Goal: Information Seeking & Learning: Find specific page/section

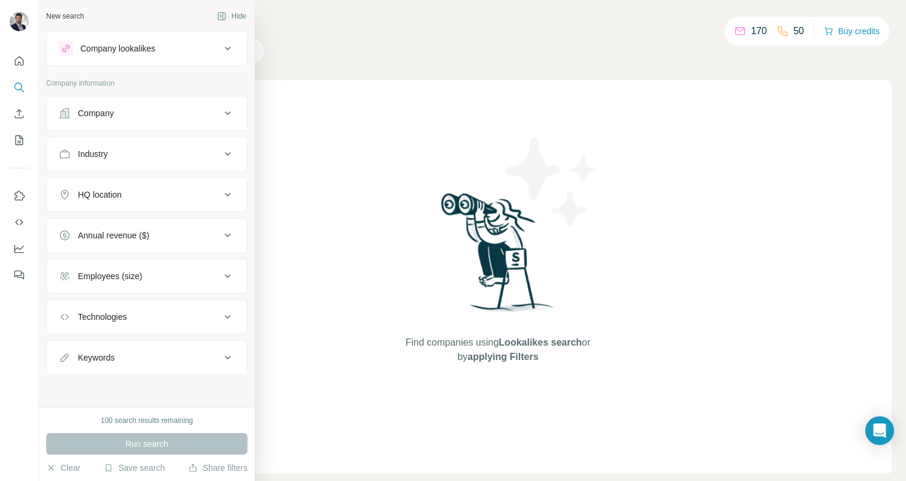
click at [232, 56] on button "Company lookalikes" at bounding box center [147, 48] width 200 height 29
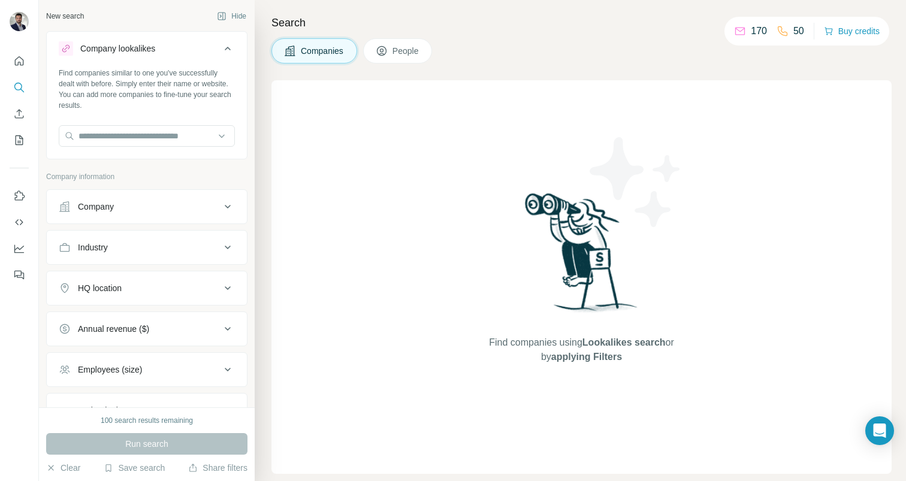
click at [232, 56] on button "Company lookalikes" at bounding box center [147, 51] width 200 height 34
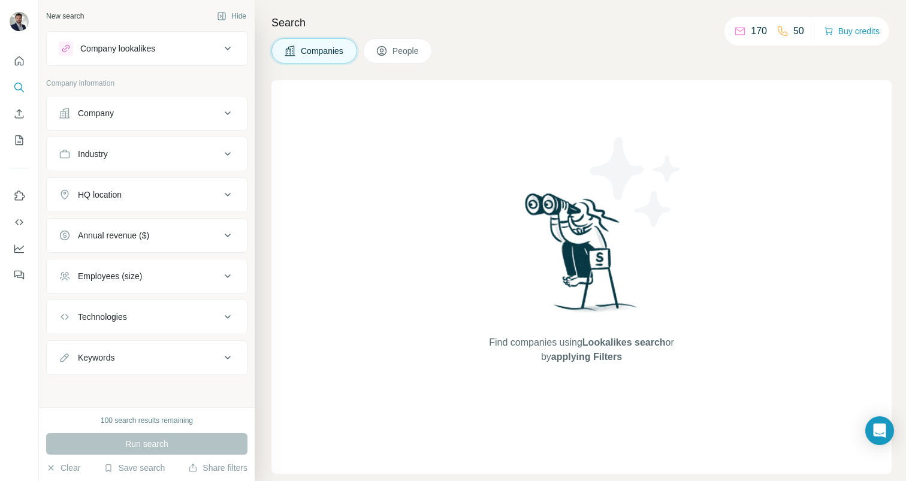
scroll to position [1, 0]
click at [21, 118] on icon "Enrich CSV" at bounding box center [19, 114] width 12 height 12
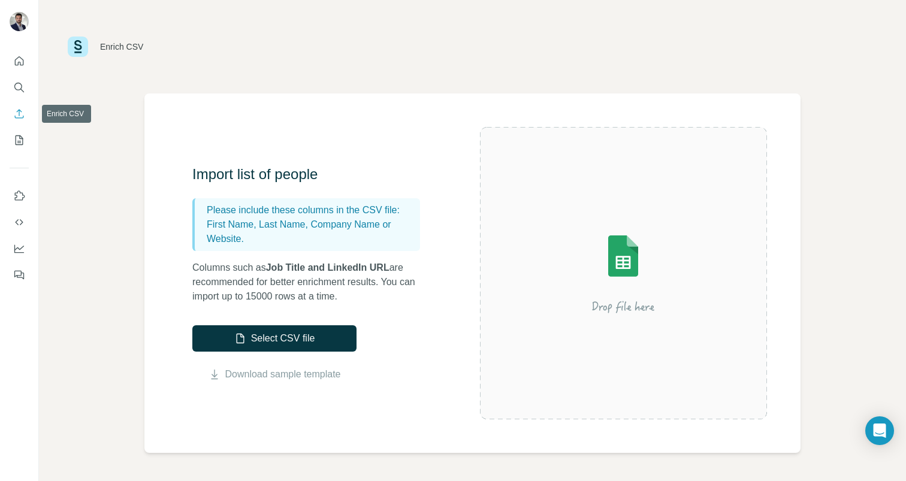
click at [23, 114] on icon "Enrich CSV" at bounding box center [19, 114] width 12 height 12
click at [19, 85] on icon "Search" at bounding box center [19, 87] width 12 height 12
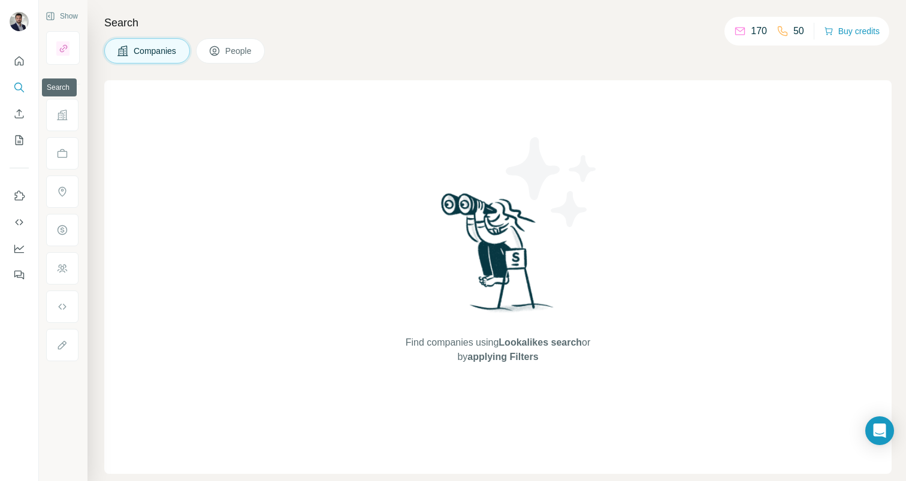
click at [16, 86] on icon "Search" at bounding box center [19, 87] width 12 height 12
click at [233, 47] on span "People" at bounding box center [239, 51] width 28 height 12
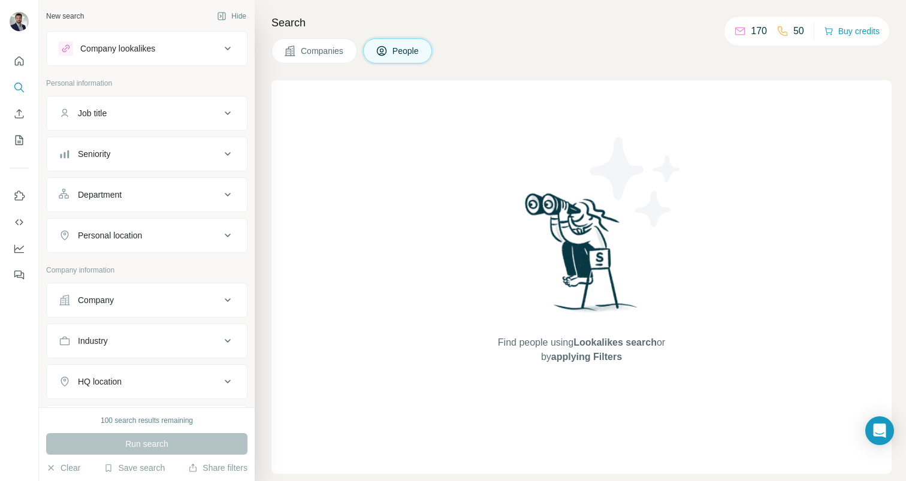
click at [395, 53] on span "People" at bounding box center [406, 51] width 28 height 12
click at [189, 120] on button "Job title" at bounding box center [147, 113] width 200 height 29
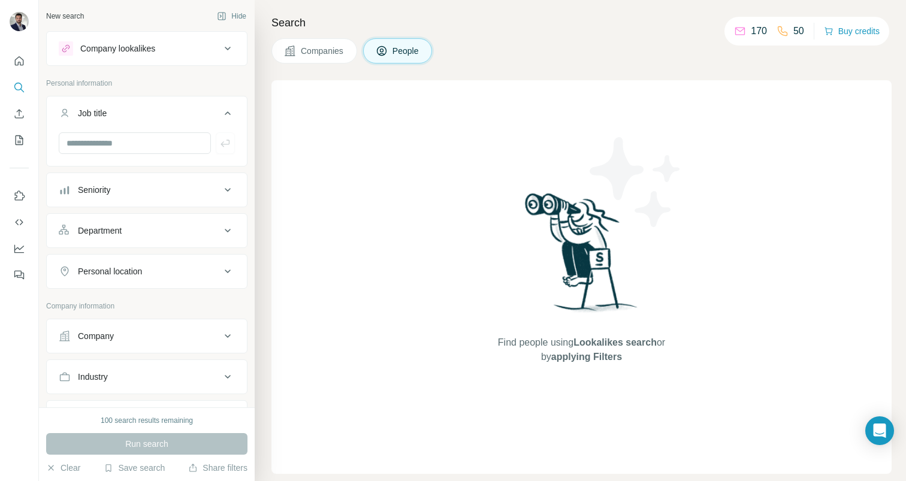
click at [189, 120] on button "Job title" at bounding box center [147, 116] width 200 height 34
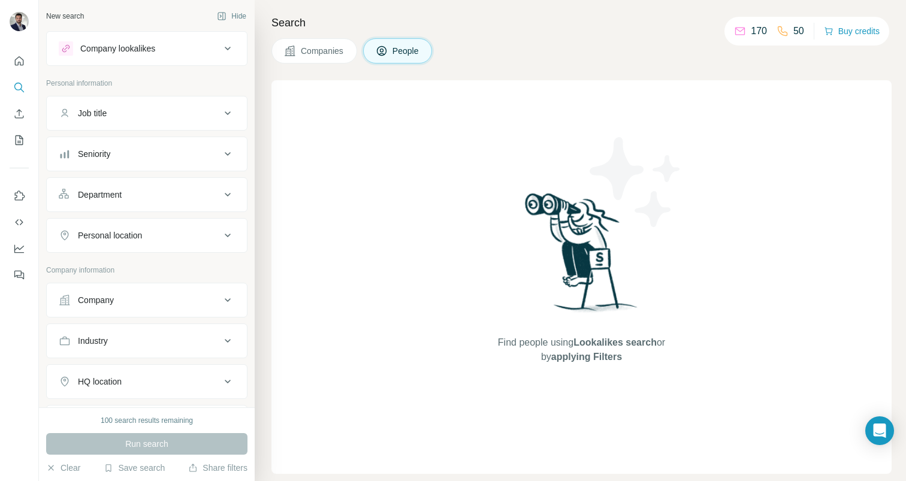
click at [161, 144] on button "Seniority" at bounding box center [147, 154] width 200 height 29
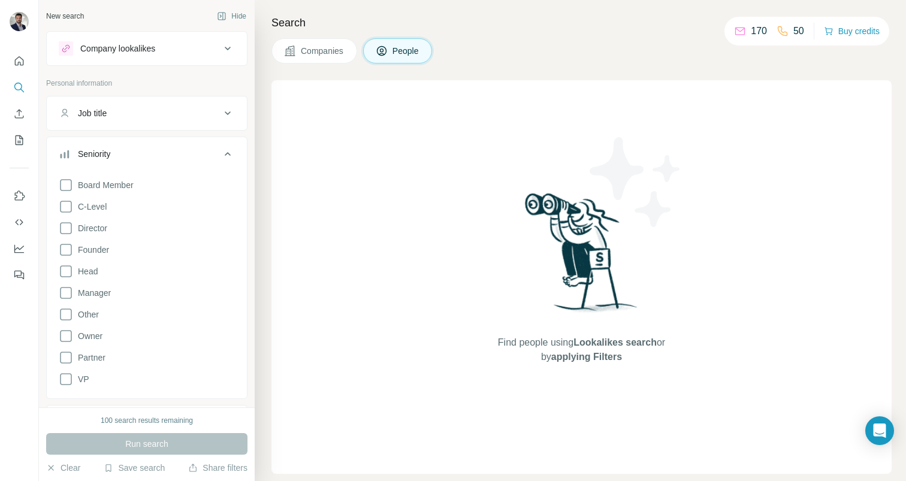
click at [161, 149] on div "Seniority" at bounding box center [140, 154] width 162 height 12
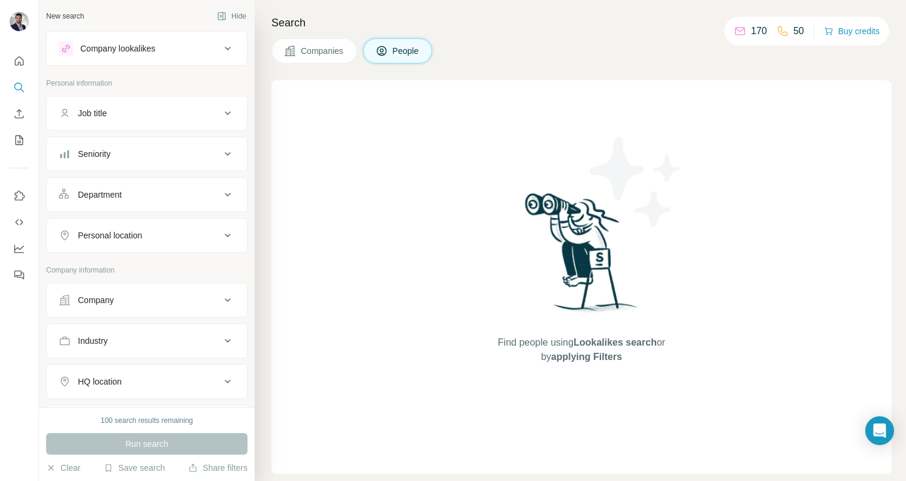
click at [171, 54] on div "Company lookalikes" at bounding box center [140, 48] width 162 height 14
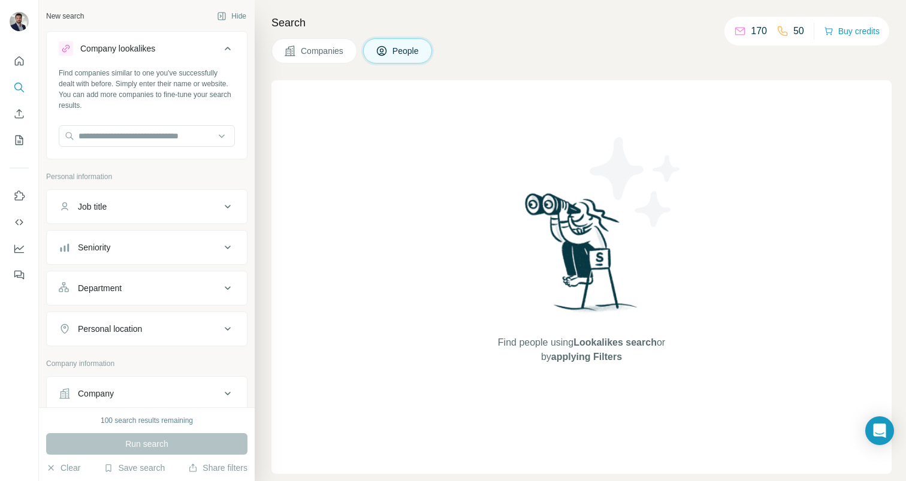
click at [171, 54] on div "Company lookalikes" at bounding box center [140, 48] width 162 height 14
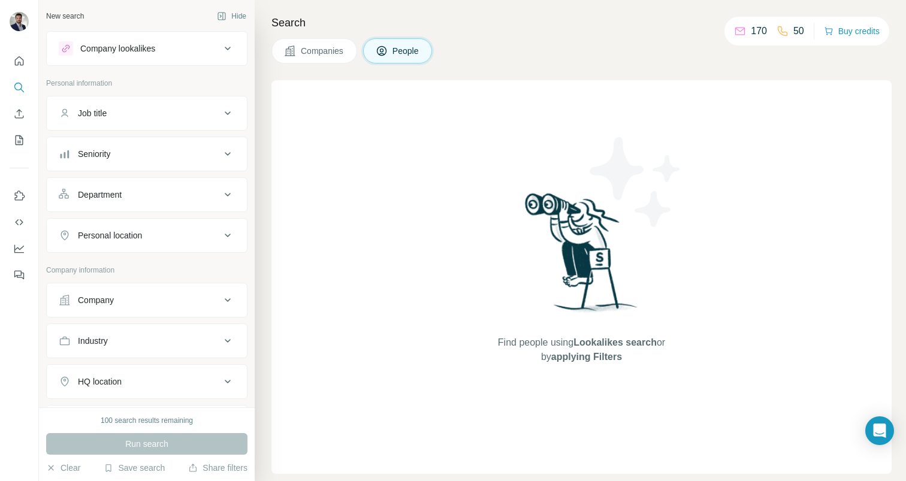
click at [122, 302] on div "Company" at bounding box center [140, 300] width 162 height 12
click at [110, 346] on input "text" at bounding box center [147, 353] width 176 height 22
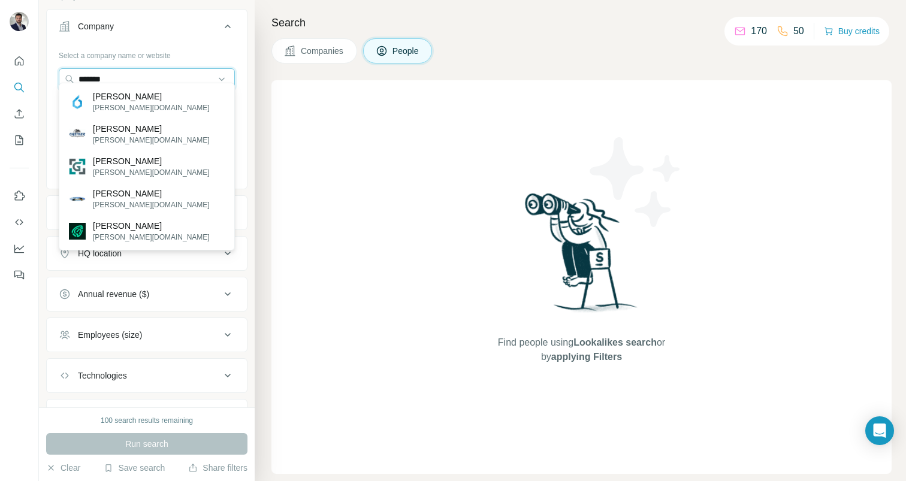
scroll to position [288, 0]
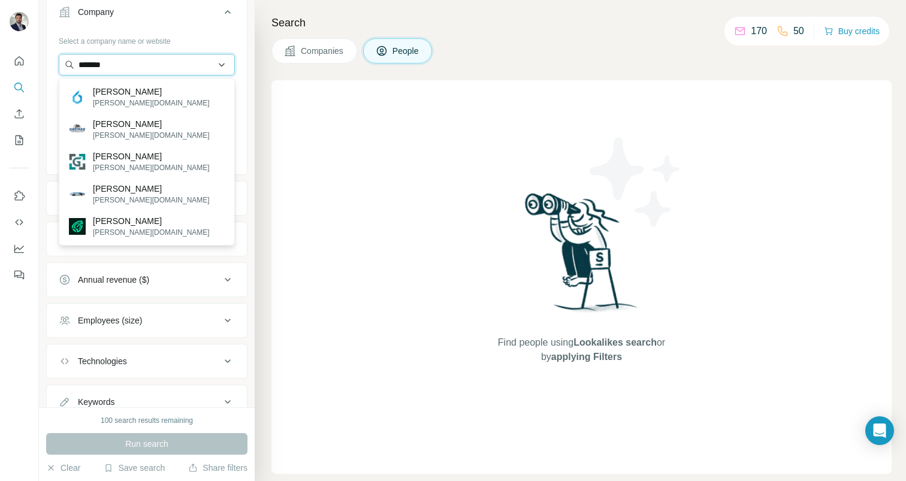
click at [157, 69] on input "*******" at bounding box center [147, 65] width 176 height 22
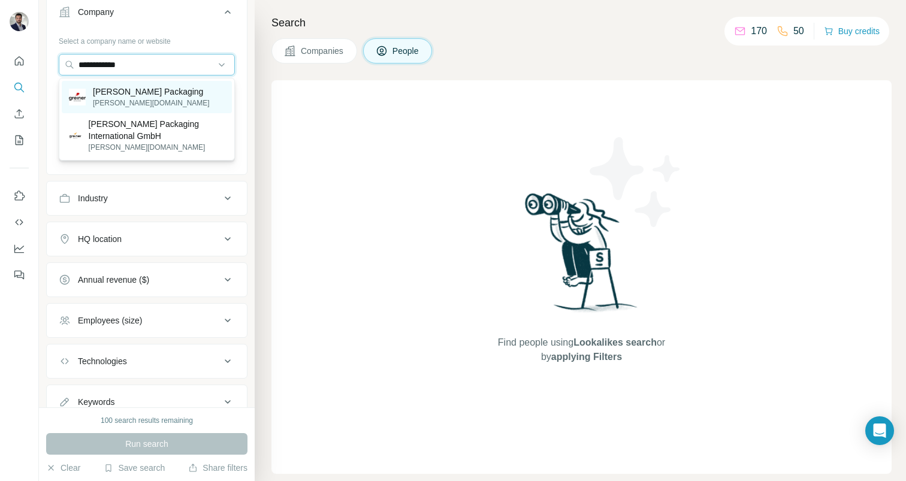
type input "**********"
click at [128, 96] on p "[PERSON_NAME] Packaging" at bounding box center [151, 92] width 117 height 12
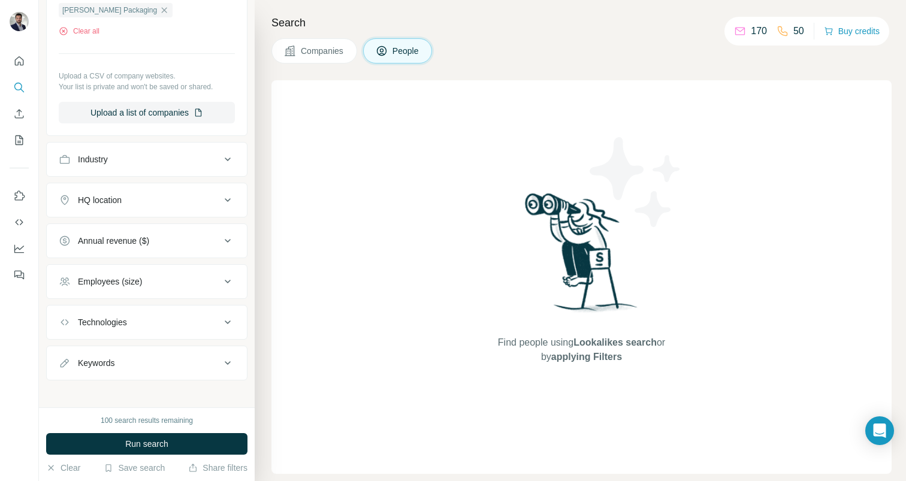
scroll to position [375, 0]
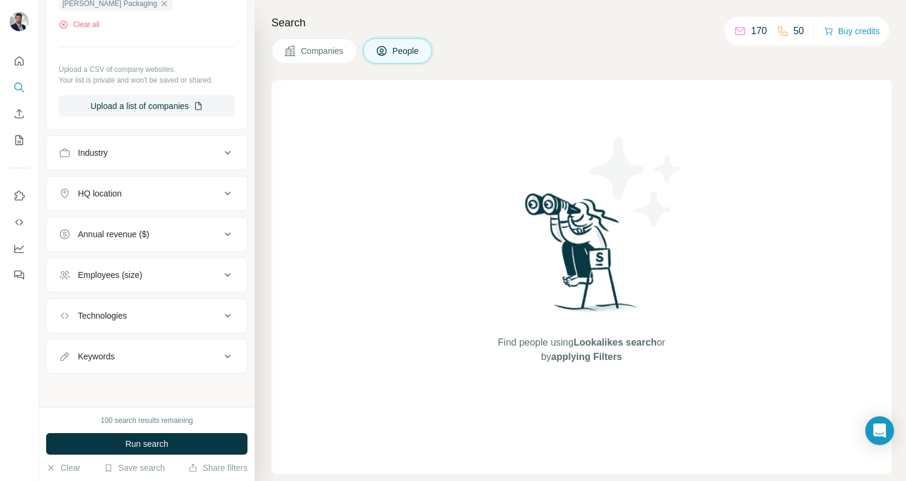
click at [228, 242] on button "Annual revenue ($)" at bounding box center [147, 234] width 200 height 29
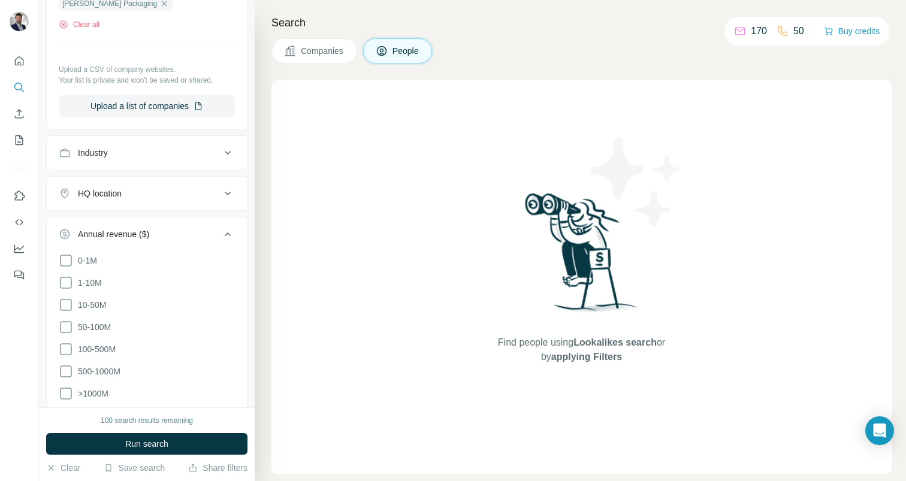
click at [228, 238] on icon at bounding box center [227, 234] width 14 height 14
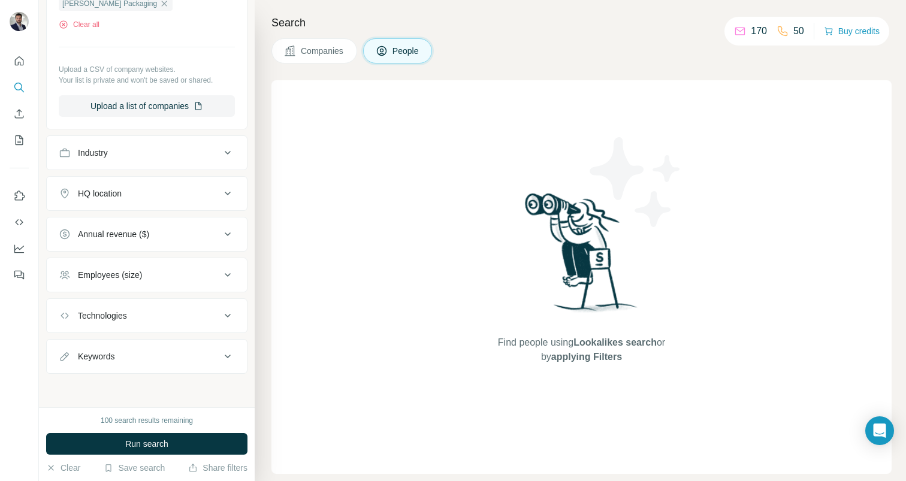
click at [228, 238] on icon at bounding box center [227, 234] width 14 height 14
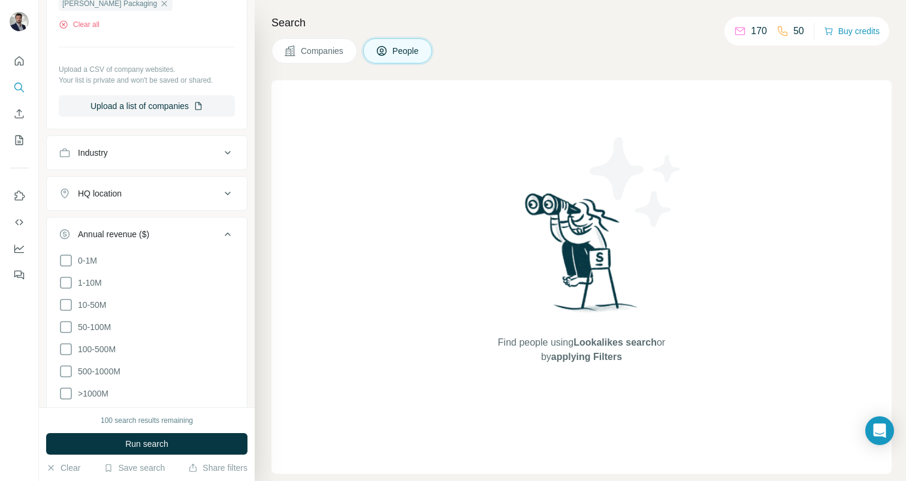
click at [235, 230] on button "Annual revenue ($)" at bounding box center [147, 237] width 200 height 34
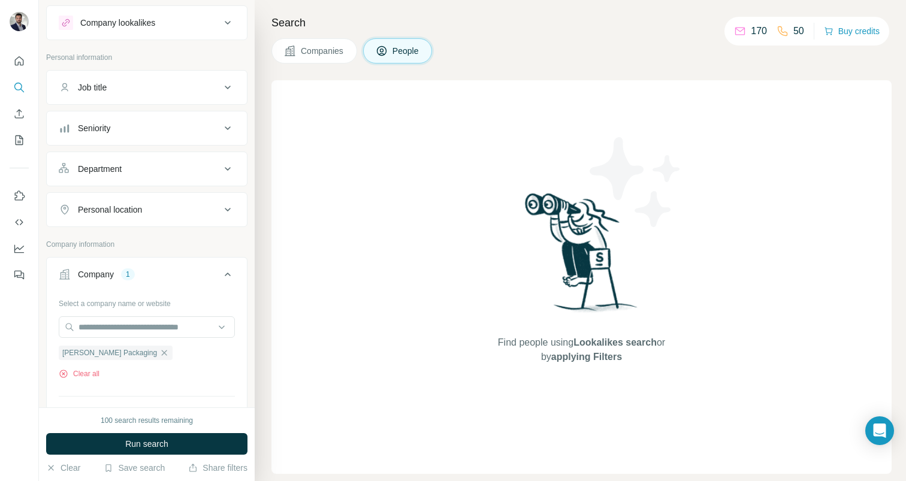
scroll to position [0, 0]
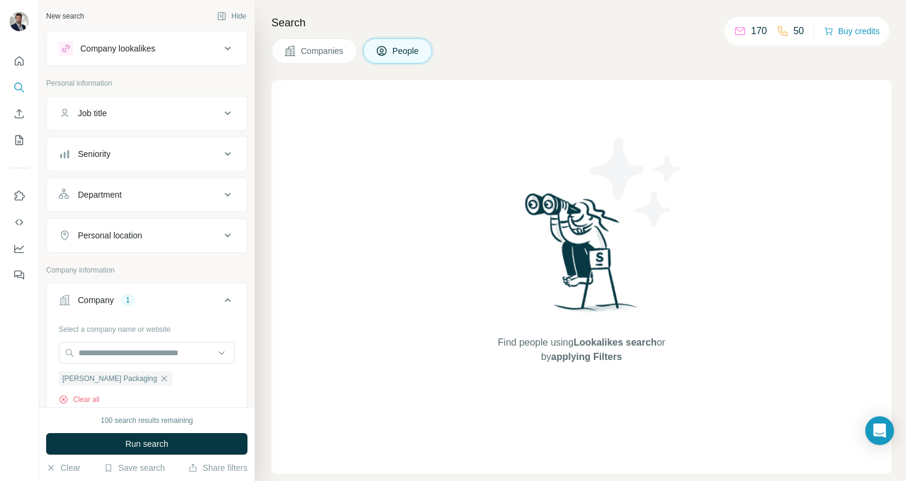
click at [218, 149] on div "Seniority" at bounding box center [140, 154] width 162 height 12
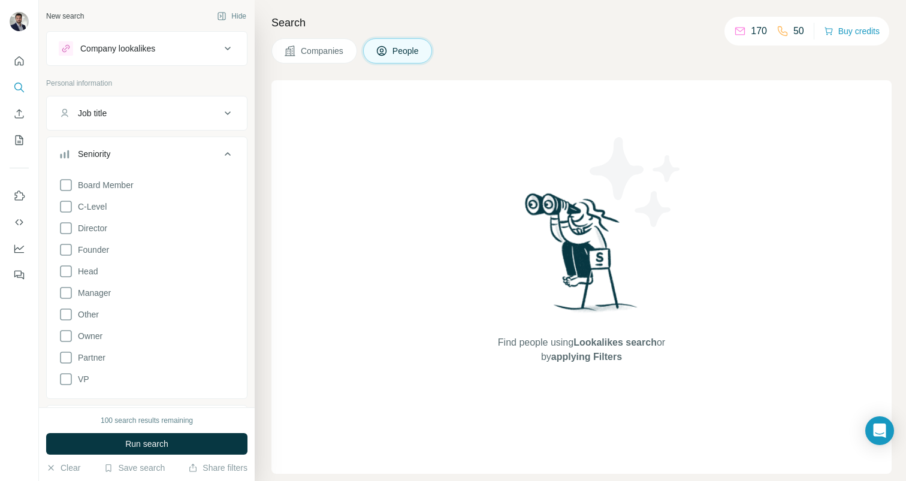
click at [218, 150] on div "Seniority" at bounding box center [140, 154] width 162 height 12
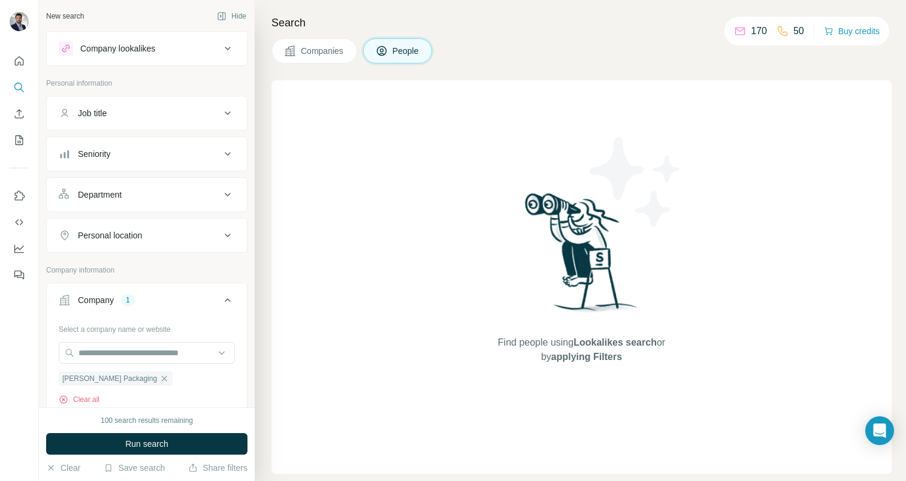
click at [228, 111] on icon at bounding box center [227, 113] width 14 height 14
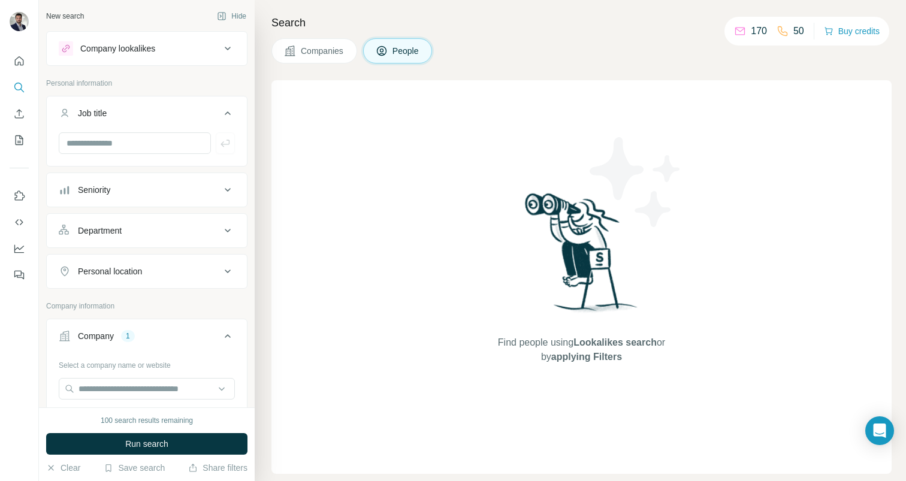
click at [228, 111] on icon at bounding box center [227, 113] width 14 height 14
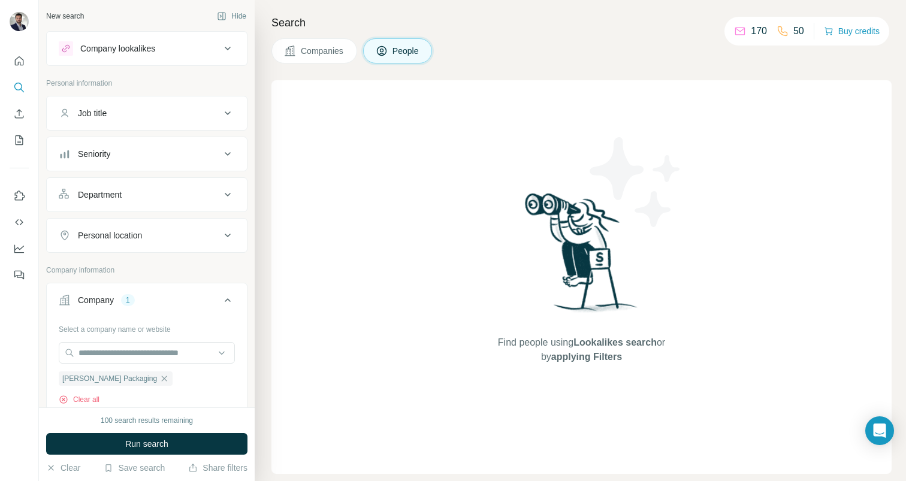
click at [211, 156] on div "Seniority" at bounding box center [140, 154] width 162 height 12
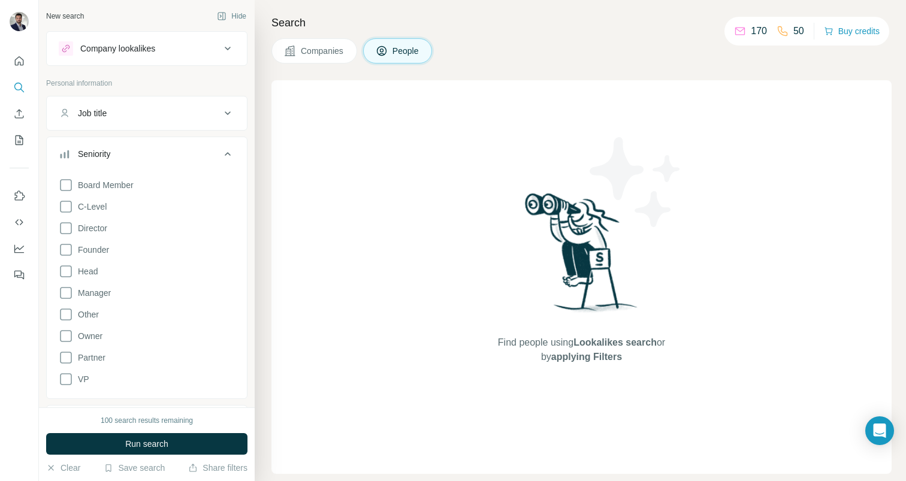
click at [211, 156] on div "Seniority" at bounding box center [140, 154] width 162 height 12
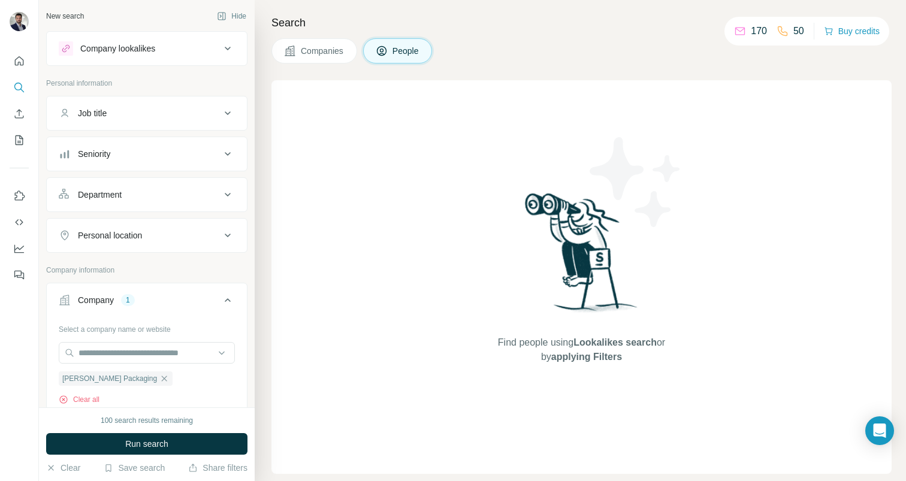
click at [226, 164] on button "Seniority" at bounding box center [147, 154] width 200 height 29
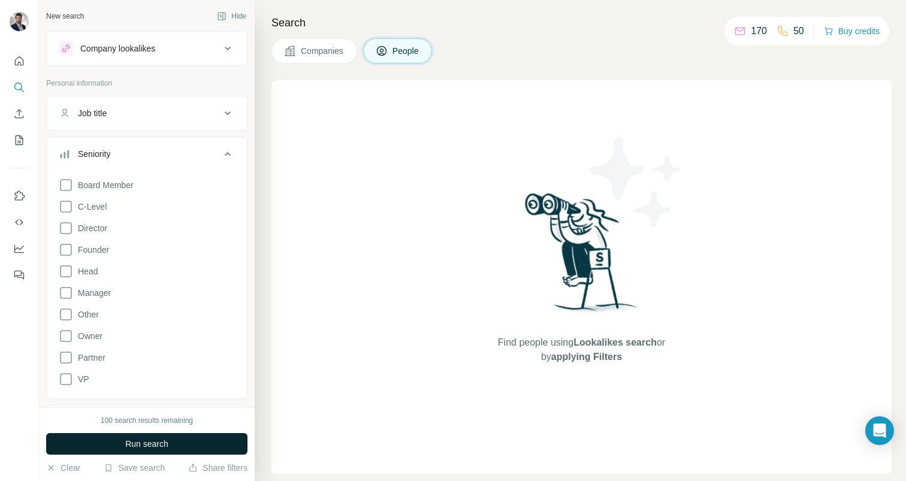
click at [182, 438] on button "Run search" at bounding box center [146, 444] width 201 height 22
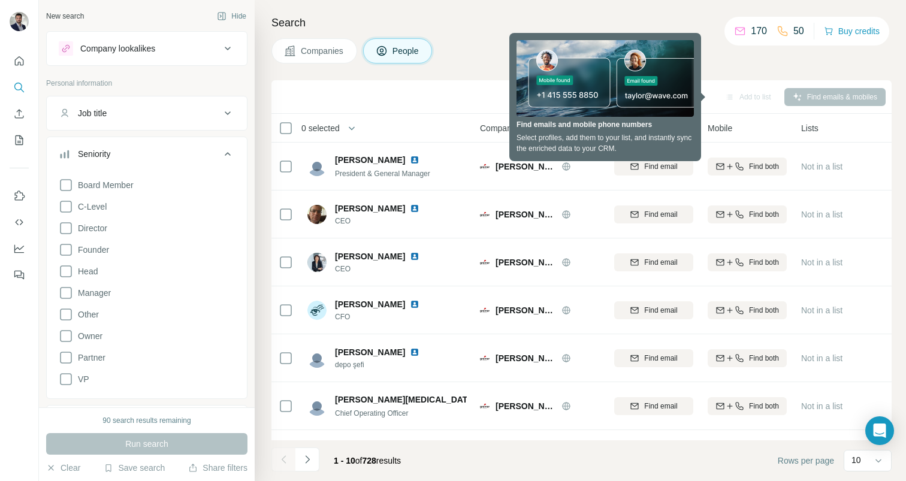
click at [488, 84] on div "Sync to Pipedrive Add to list Find emails & mobiles" at bounding box center [581, 97] width 620 height 34
click at [75, 204] on span "C-Level" at bounding box center [90, 207] width 34 height 12
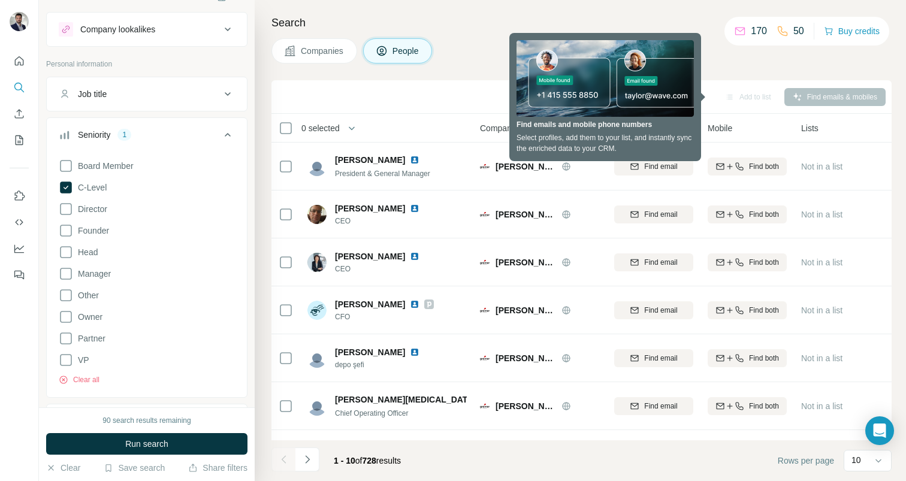
scroll to position [28, 0]
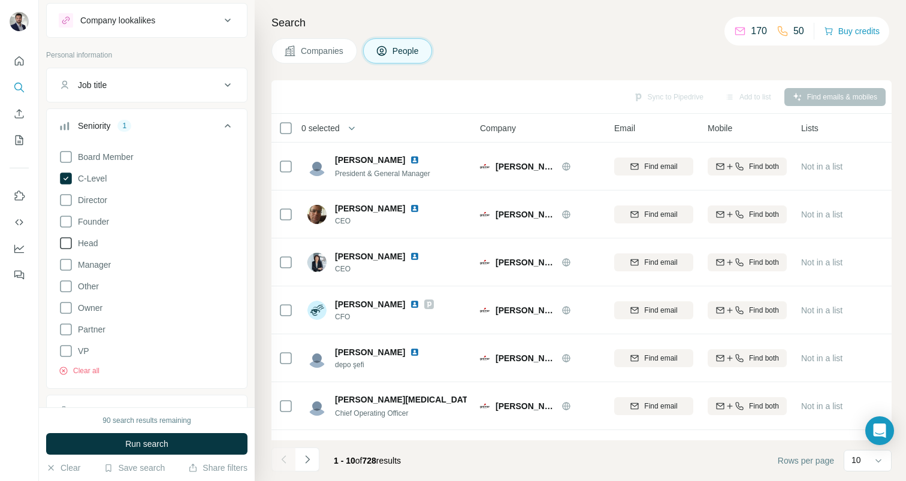
click at [68, 244] on icon at bounding box center [66, 243] width 14 height 14
click at [69, 201] on icon at bounding box center [66, 200] width 14 height 14
click at [66, 159] on icon at bounding box center [66, 157] width 14 height 14
click at [62, 267] on icon at bounding box center [66, 265] width 14 height 14
click at [138, 442] on span "Run search" at bounding box center [146, 444] width 43 height 12
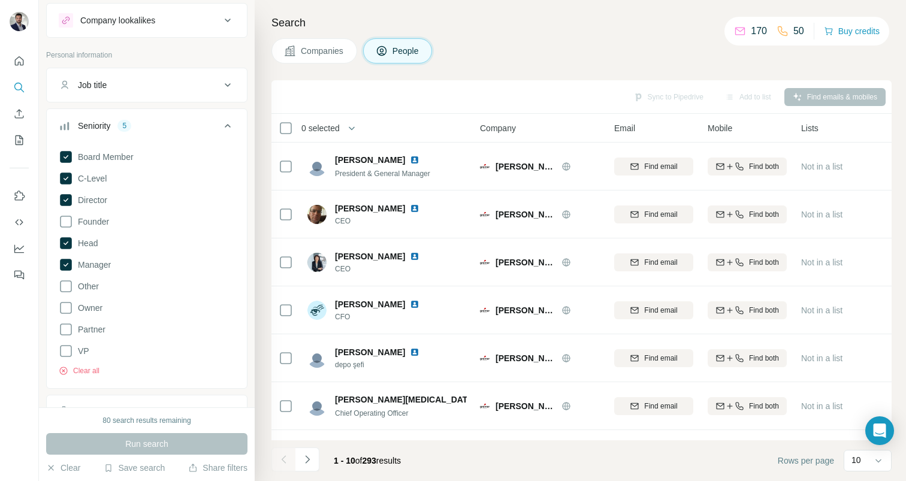
click at [133, 76] on button "Job title" at bounding box center [147, 85] width 200 height 29
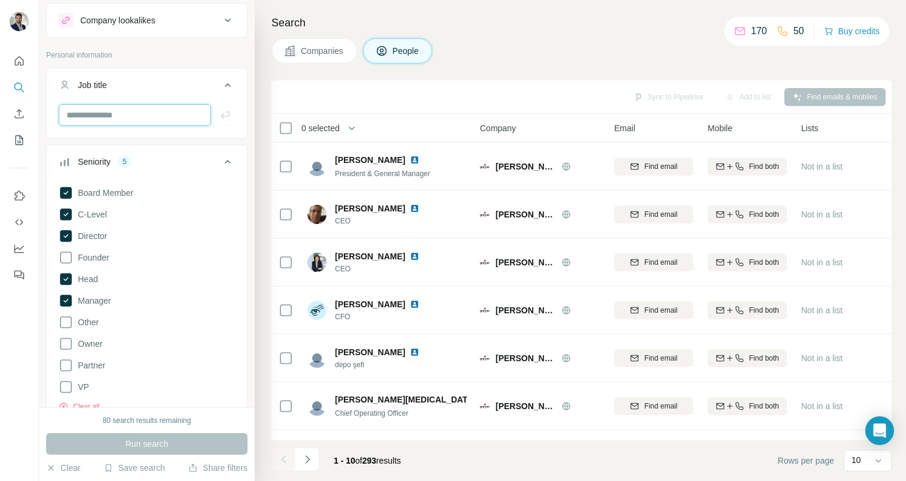
click at [112, 117] on input "text" at bounding box center [135, 115] width 152 height 22
type input "*"
type input "*******"
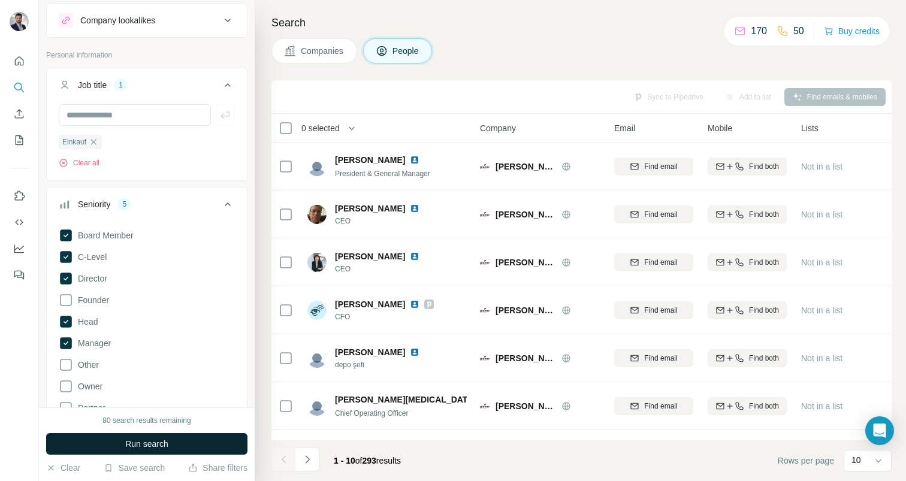
click at [168, 440] on span "Run search" at bounding box center [146, 444] width 43 height 12
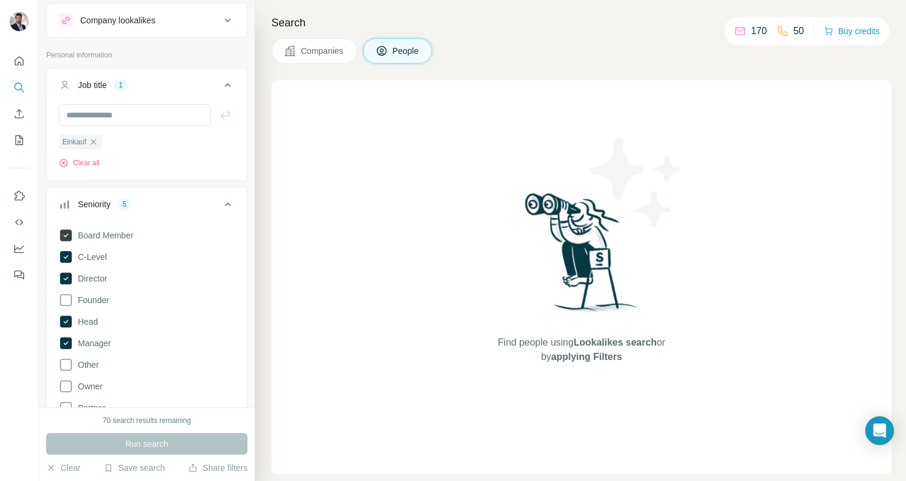
click at [70, 235] on icon at bounding box center [66, 235] width 12 height 12
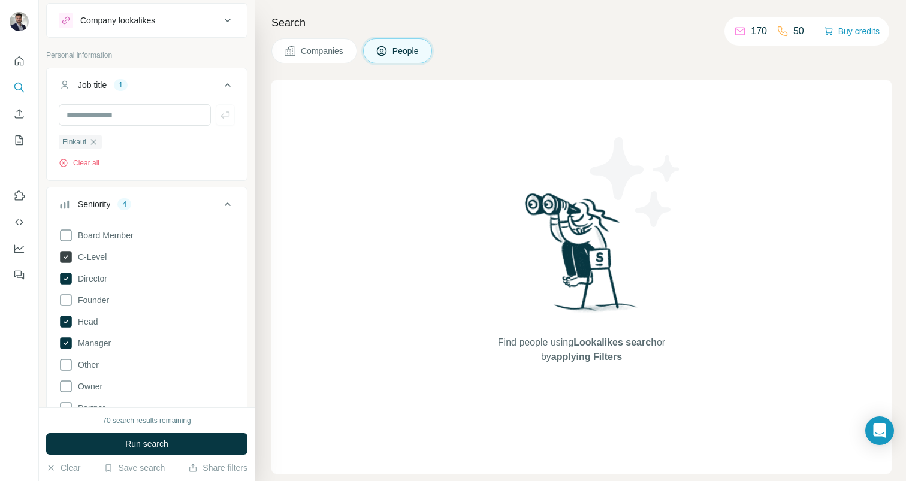
click at [69, 256] on icon at bounding box center [66, 257] width 12 height 12
click at [66, 280] on icon at bounding box center [66, 279] width 12 height 12
click at [62, 329] on div "Board Member C-Level Director Founder Head Manager Other Owner Partner VP Clear…" at bounding box center [147, 338] width 176 height 231
click at [63, 322] on icon at bounding box center [66, 322] width 12 height 12
click at [63, 342] on icon at bounding box center [66, 343] width 12 height 12
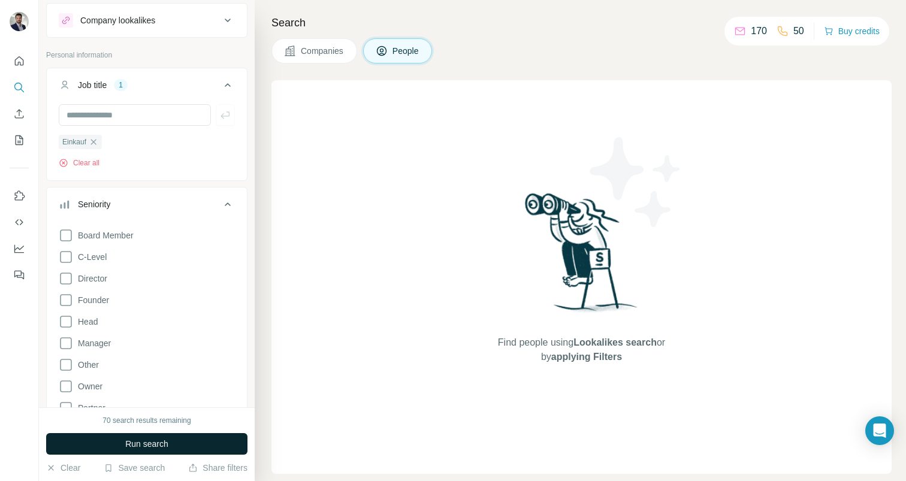
click at [122, 448] on button "Run search" at bounding box center [146, 444] width 201 height 22
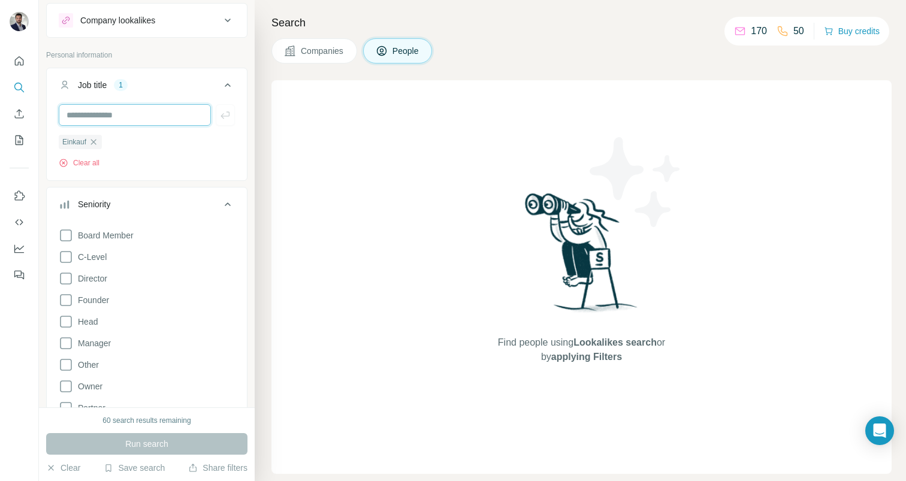
click at [158, 116] on input "text" at bounding box center [135, 115] width 152 height 22
type input "**********"
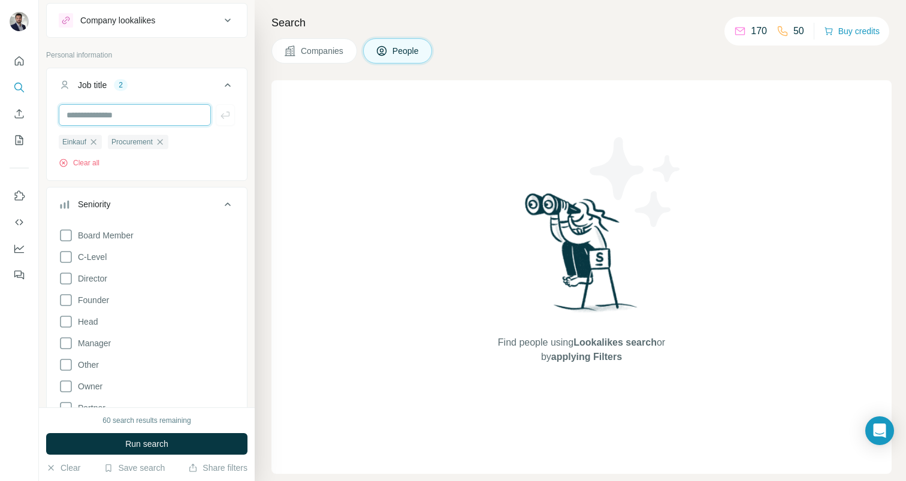
click at [148, 122] on input "text" at bounding box center [135, 115] width 152 height 22
type input "**********"
click at [142, 441] on span "Run search" at bounding box center [146, 444] width 43 height 12
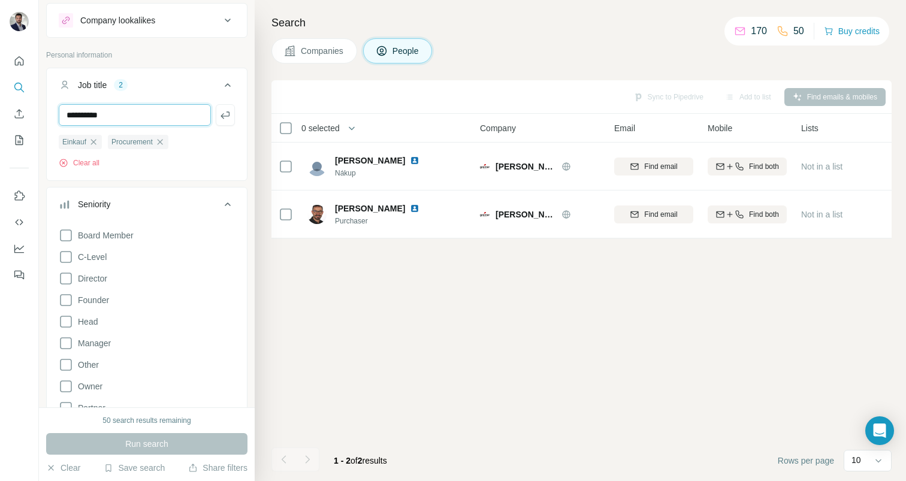
click at [153, 117] on input "**********" at bounding box center [135, 115] width 152 height 22
click at [122, 110] on input "**********" at bounding box center [135, 115] width 152 height 22
click at [128, 109] on input "**********" at bounding box center [135, 115] width 152 height 22
click at [223, 110] on icon "button" at bounding box center [225, 115] width 12 height 12
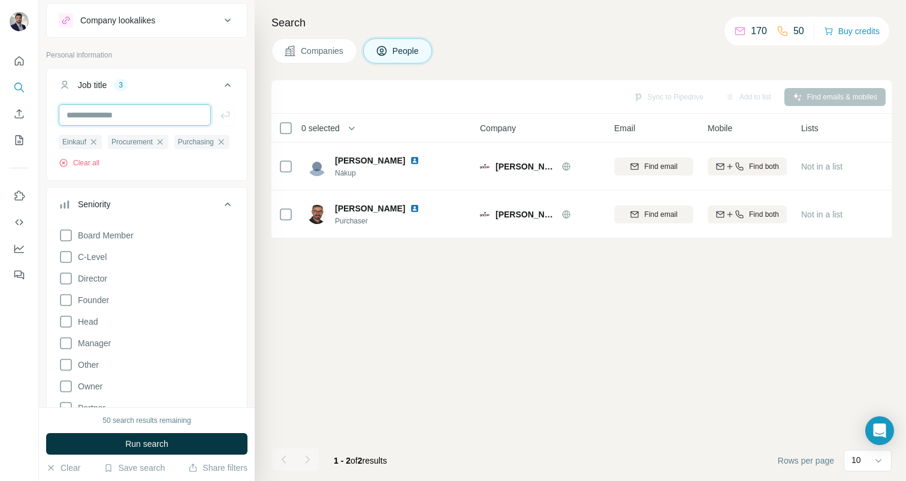
click at [105, 119] on input "text" at bounding box center [135, 115] width 152 height 22
click at [116, 116] on input "text" at bounding box center [135, 115] width 152 height 22
type input "**********"
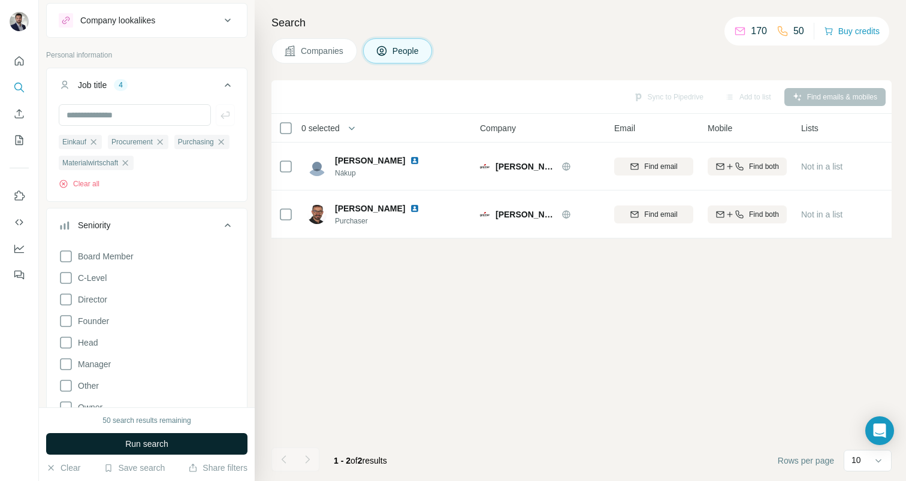
click at [165, 437] on button "Run search" at bounding box center [146, 444] width 201 height 22
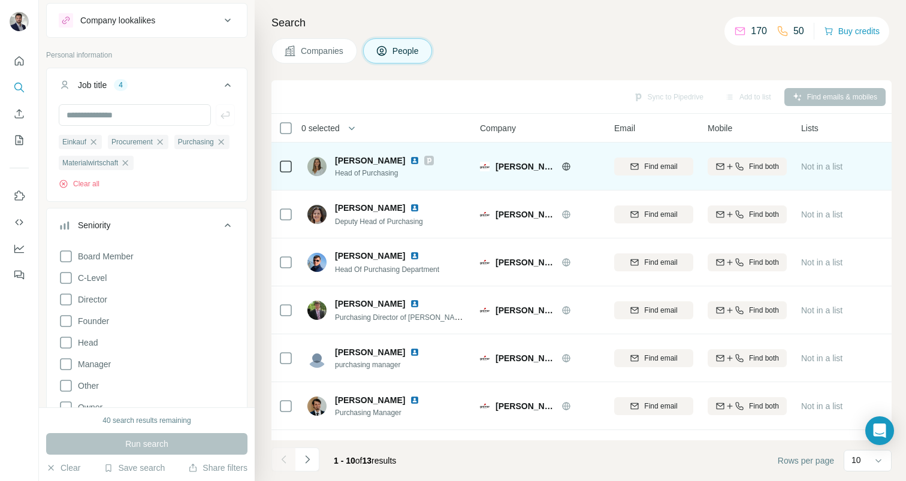
click at [323, 165] on img at bounding box center [316, 166] width 19 height 19
click at [358, 164] on span "[PERSON_NAME]" at bounding box center [370, 161] width 70 height 12
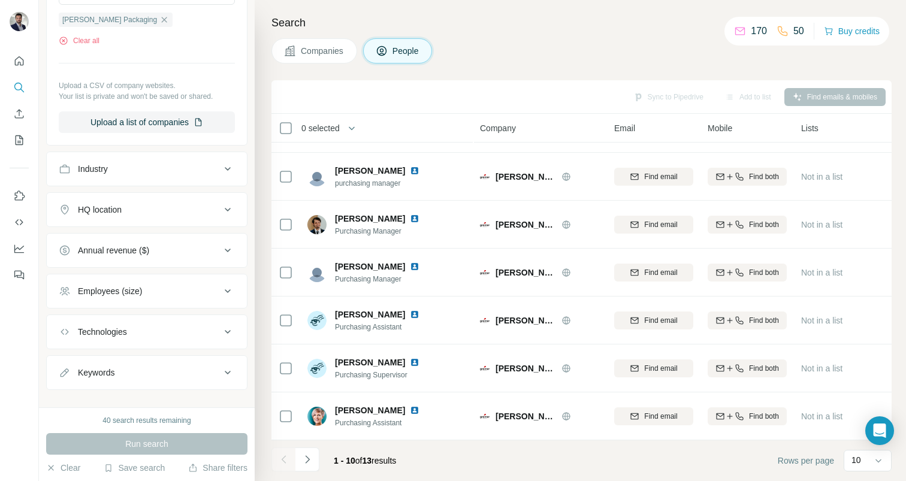
scroll to position [703, 0]
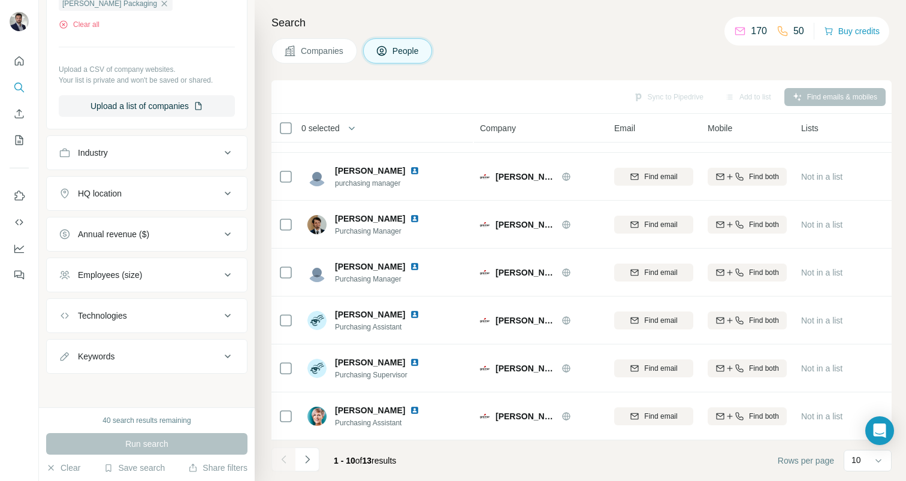
click at [161, 241] on button "Annual revenue ($)" at bounding box center [147, 234] width 200 height 29
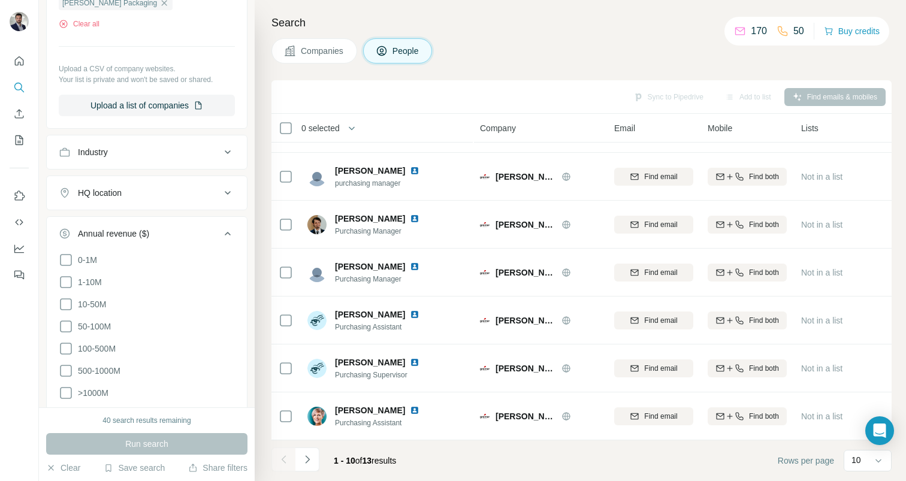
click at [171, 231] on div "Annual revenue ($)" at bounding box center [140, 234] width 162 height 12
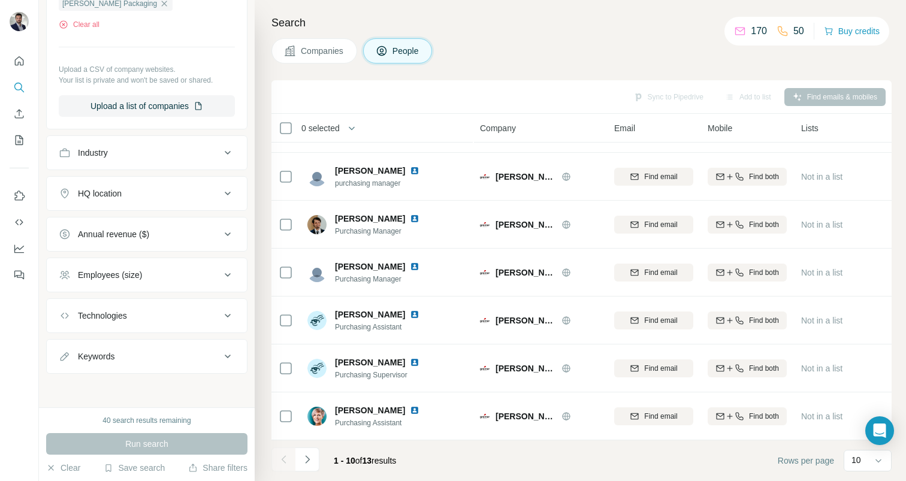
click at [171, 231] on div "Annual revenue ($)" at bounding box center [140, 234] width 162 height 12
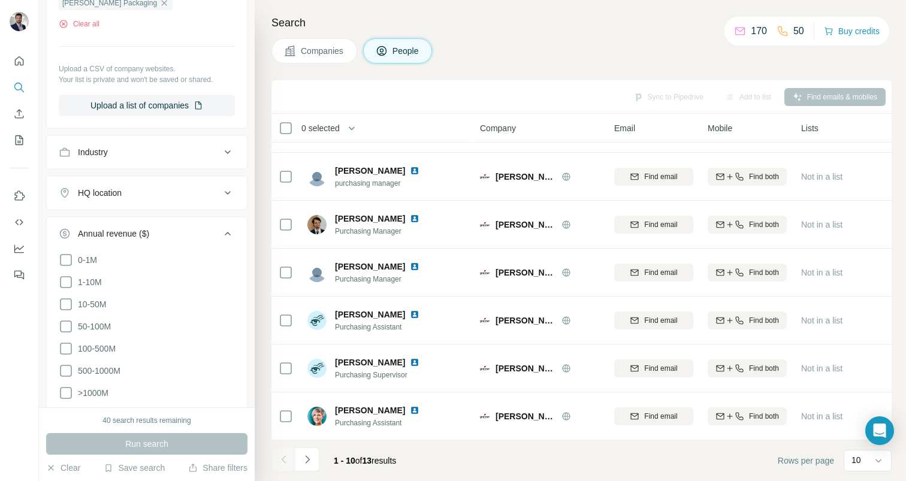
click at [171, 231] on div "Annual revenue ($)" at bounding box center [140, 234] width 162 height 12
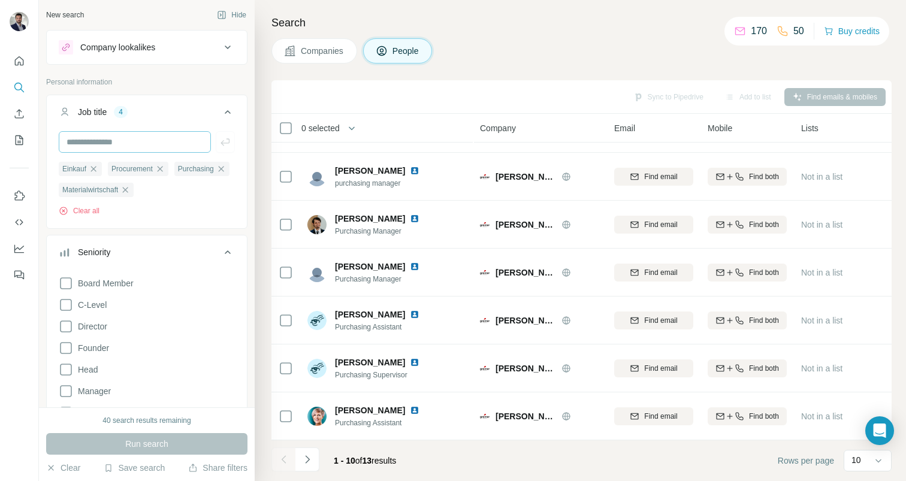
scroll to position [0, 0]
click at [155, 53] on div "Company lookalikes" at bounding box center [117, 49] width 75 height 12
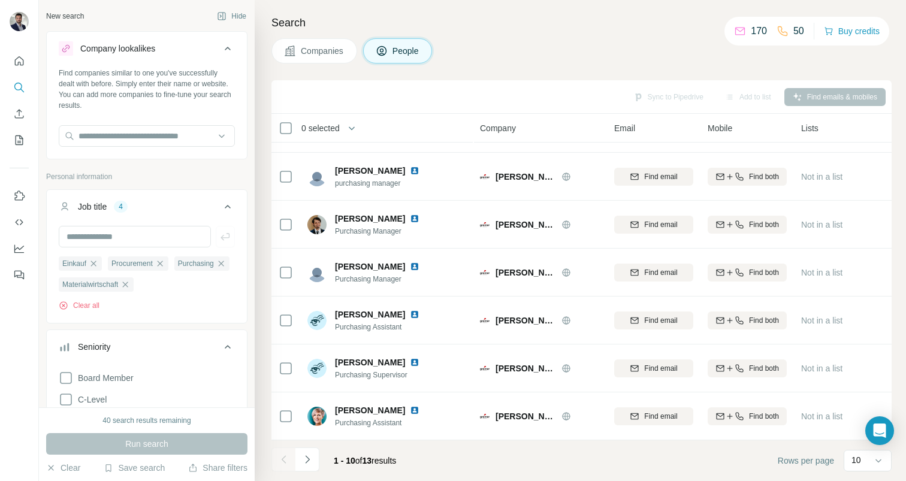
click at [155, 53] on div "Company lookalikes" at bounding box center [117, 49] width 75 height 12
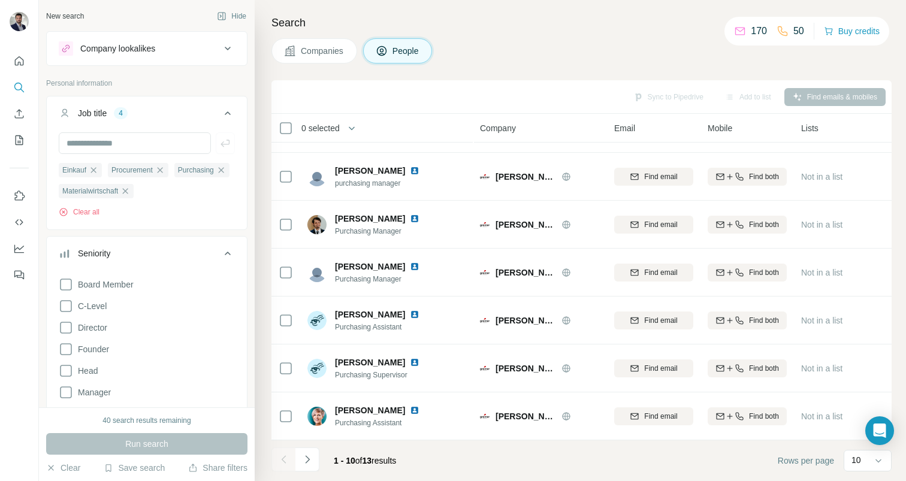
click at [155, 53] on div "Company lookalikes" at bounding box center [117, 49] width 75 height 12
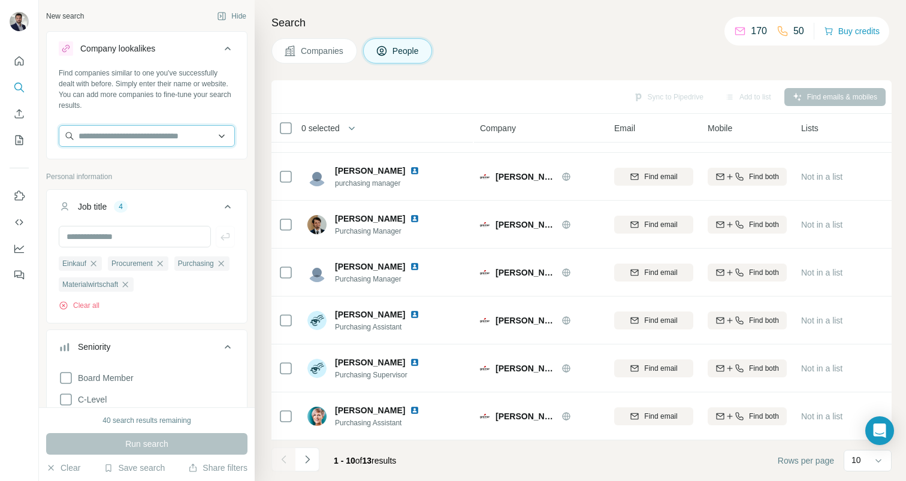
click at [117, 129] on input "text" at bounding box center [147, 136] width 176 height 22
click at [193, 143] on input "text" at bounding box center [147, 136] width 176 height 22
click at [168, 140] on input "text" at bounding box center [147, 136] width 176 height 22
drag, startPoint x: 149, startPoint y: 136, endPoint x: 0, endPoint y: 120, distance: 150.0
click at [2, 121] on div "**********" at bounding box center [453, 240] width 906 height 481
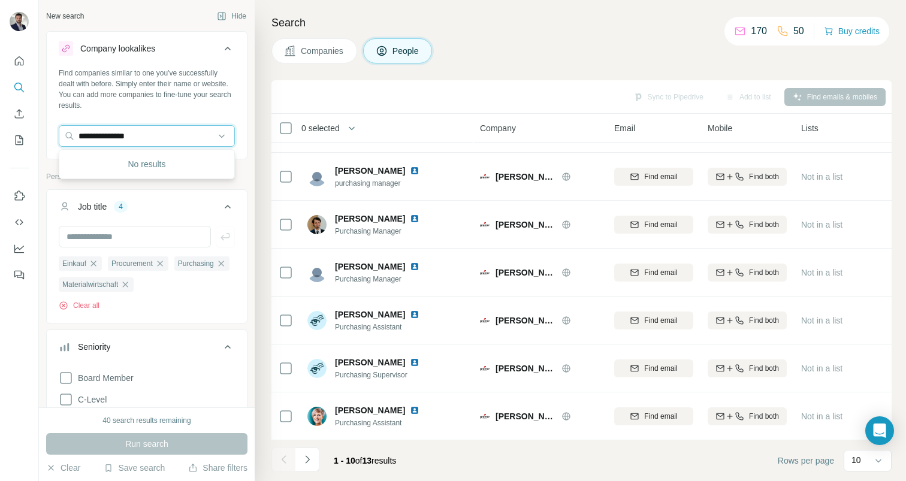
paste input "**********"
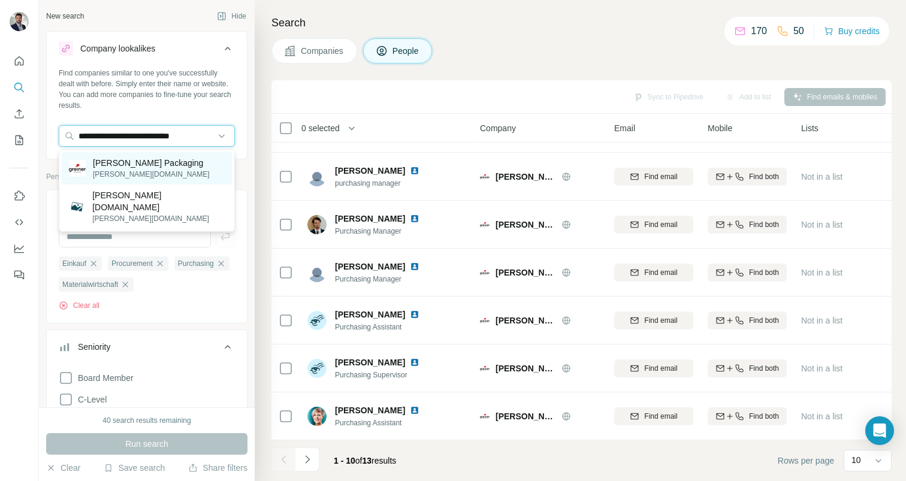
type input "**********"
click at [146, 169] on p "[PERSON_NAME][DOMAIN_NAME]" at bounding box center [151, 174] width 117 height 11
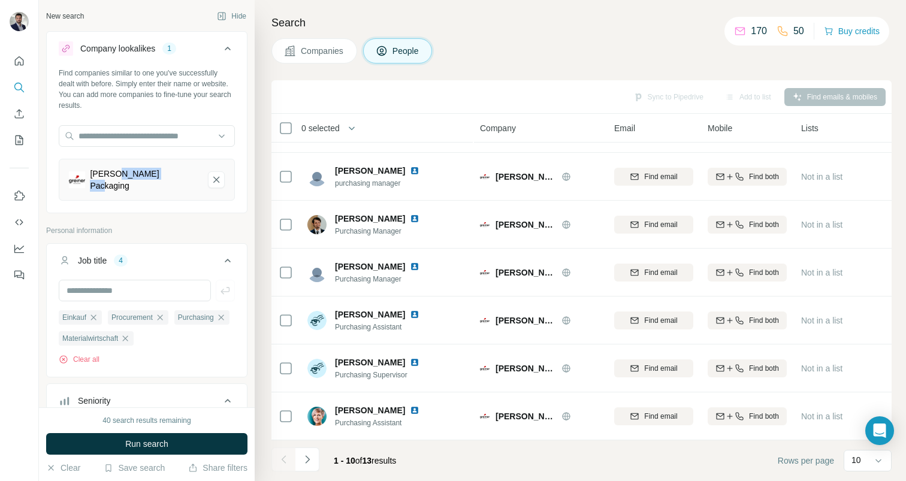
drag, startPoint x: 180, startPoint y: 178, endPoint x: 114, endPoint y: 178, distance: 65.3
click at [115, 178] on div "[PERSON_NAME] Packaging" at bounding box center [133, 180] width 129 height 24
click at [202, 143] on input "text" at bounding box center [147, 136] width 176 height 22
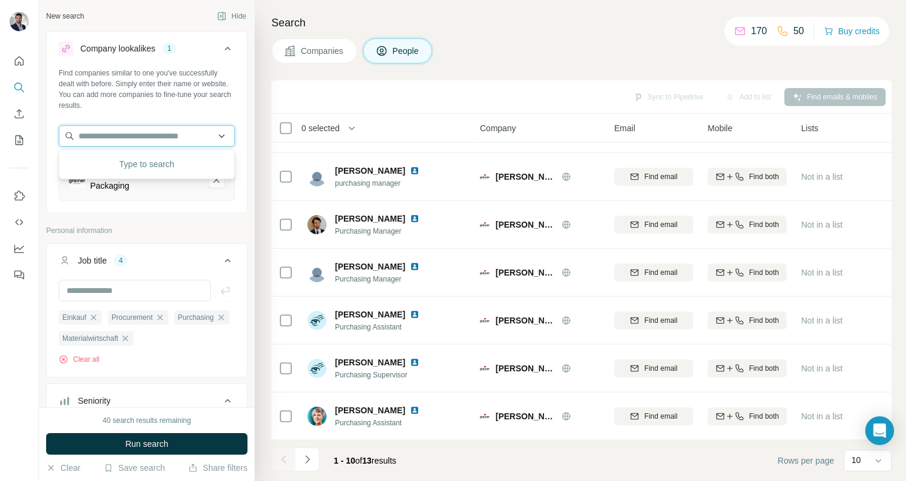
click at [202, 143] on input "text" at bounding box center [147, 136] width 176 height 22
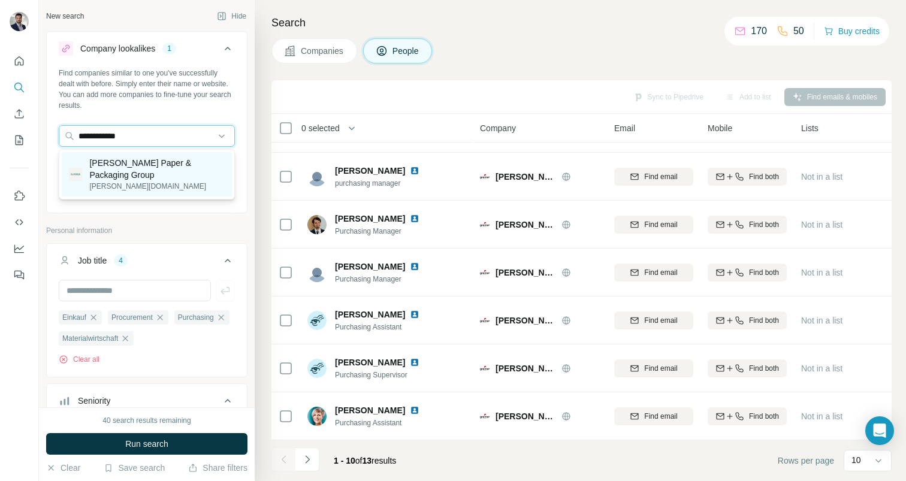
type input "**********"
click at [128, 182] on p "[PERSON_NAME][DOMAIN_NAME]" at bounding box center [156, 186] width 135 height 11
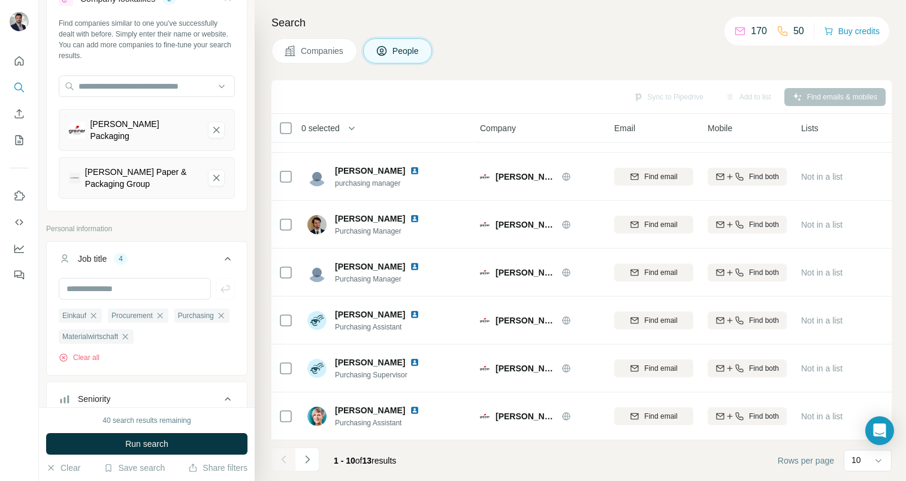
scroll to position [102, 0]
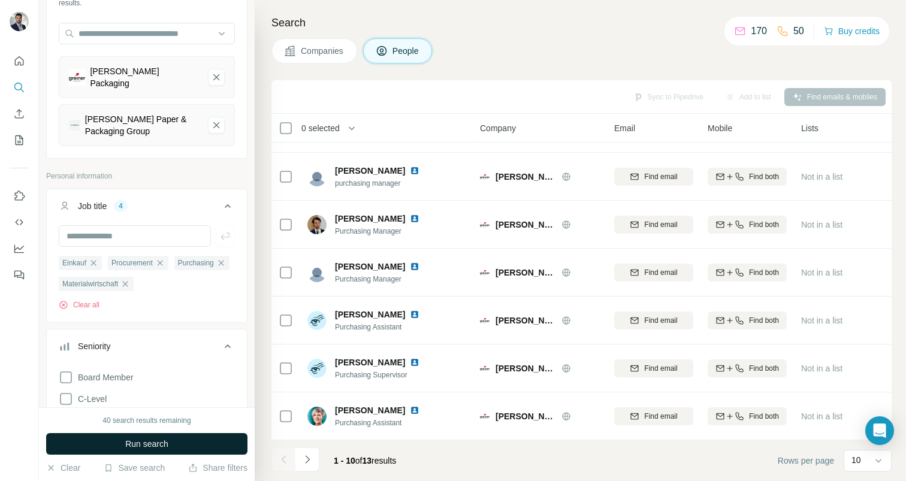
click at [168, 443] on span "Run search" at bounding box center [146, 444] width 43 height 12
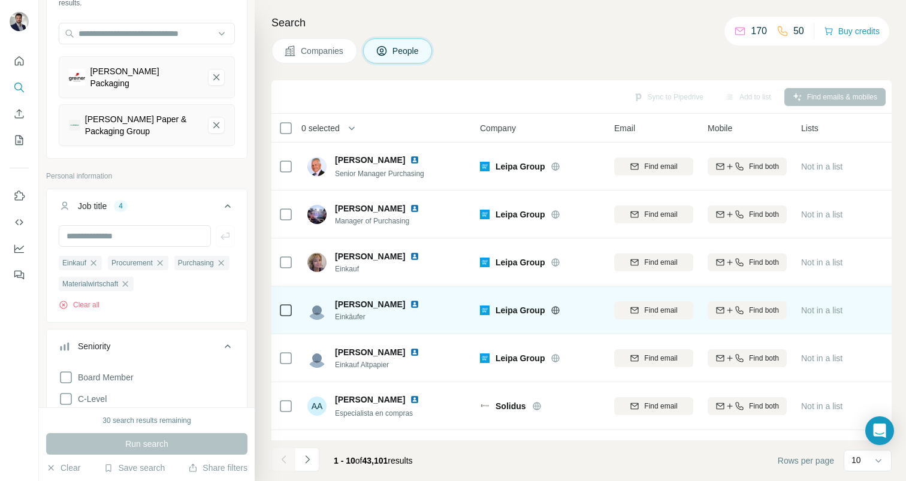
scroll to position [182, 0]
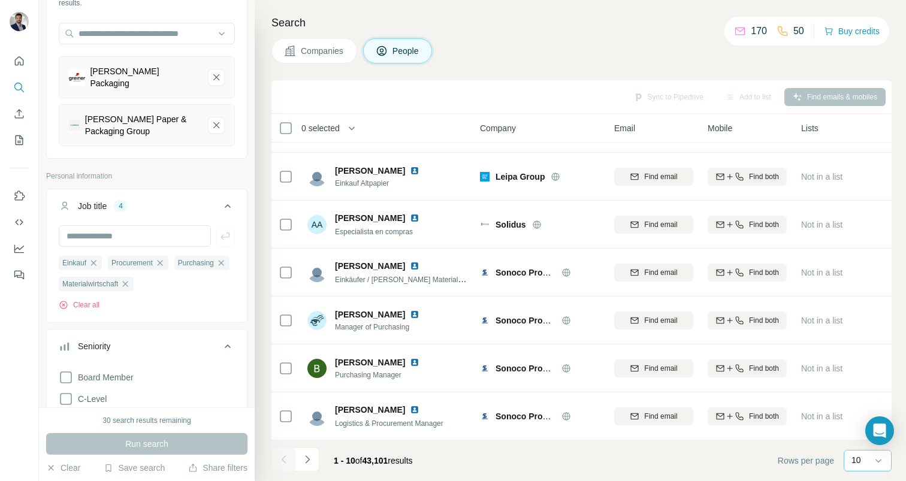
click at [863, 464] on div "10" at bounding box center [866, 460] width 30 height 12
click at [862, 370] on p "60" at bounding box center [859, 369] width 10 height 12
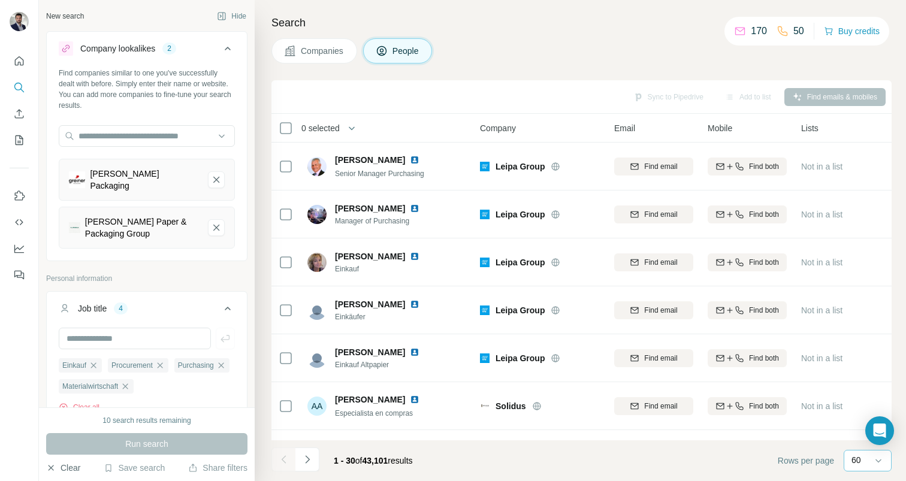
click at [73, 468] on button "Clear" at bounding box center [63, 468] width 34 height 12
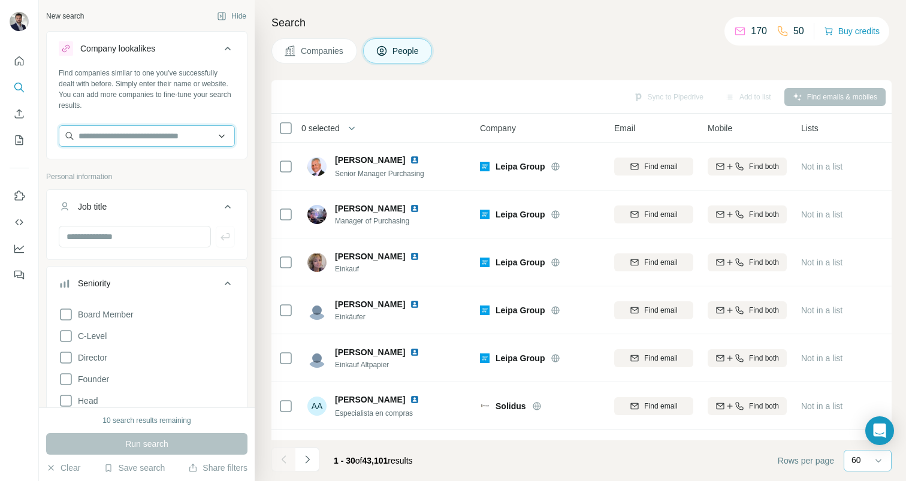
click at [171, 136] on input "text" at bounding box center [147, 136] width 176 height 22
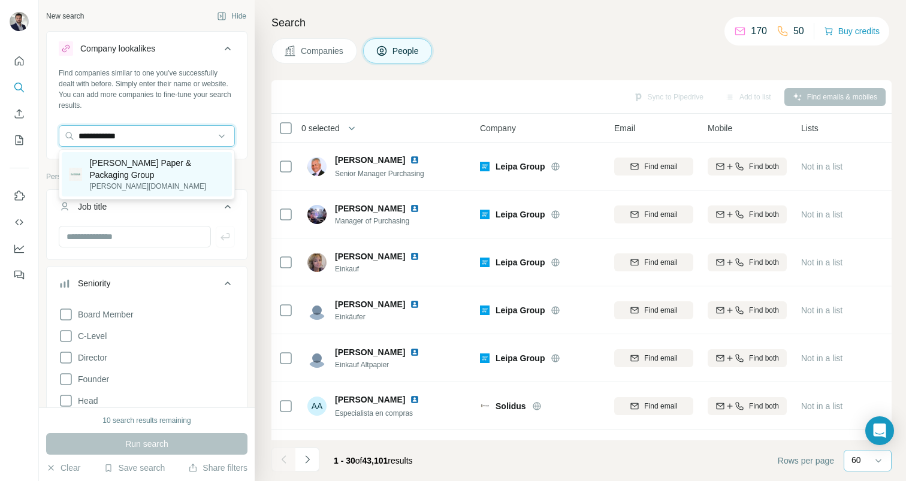
type input "**********"
click at [161, 172] on p "[PERSON_NAME] Paper & Packaging Group" at bounding box center [156, 169] width 135 height 24
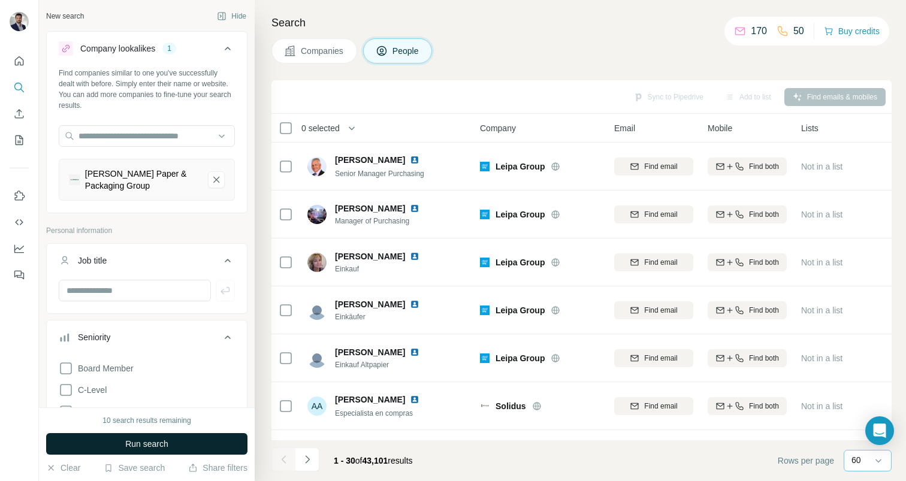
click at [127, 442] on span "Run search" at bounding box center [146, 444] width 43 height 12
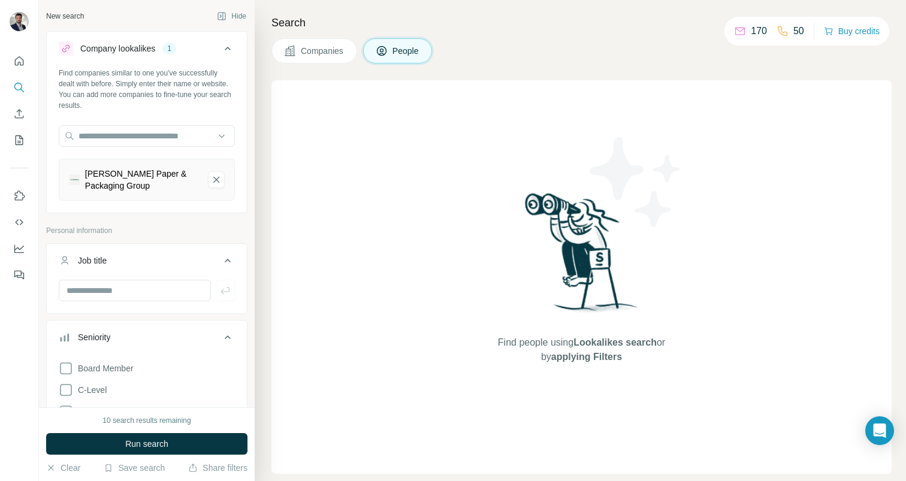
click at [183, 252] on button "Job title" at bounding box center [147, 263] width 200 height 34
click at [531, 47] on div "Companies People" at bounding box center [581, 50] width 620 height 25
click at [119, 180] on div "[PERSON_NAME] Paper & Packaging Group" at bounding box center [141, 180] width 113 height 24
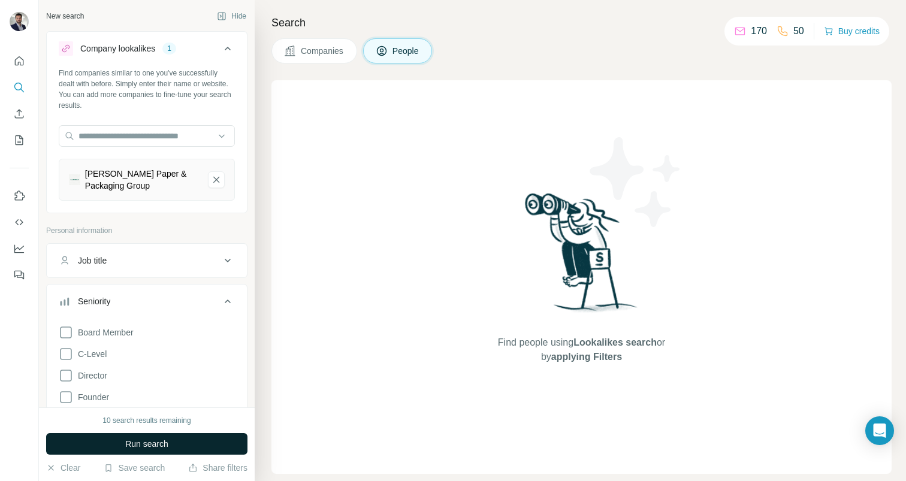
click at [140, 445] on span "Run search" at bounding box center [146, 444] width 43 height 12
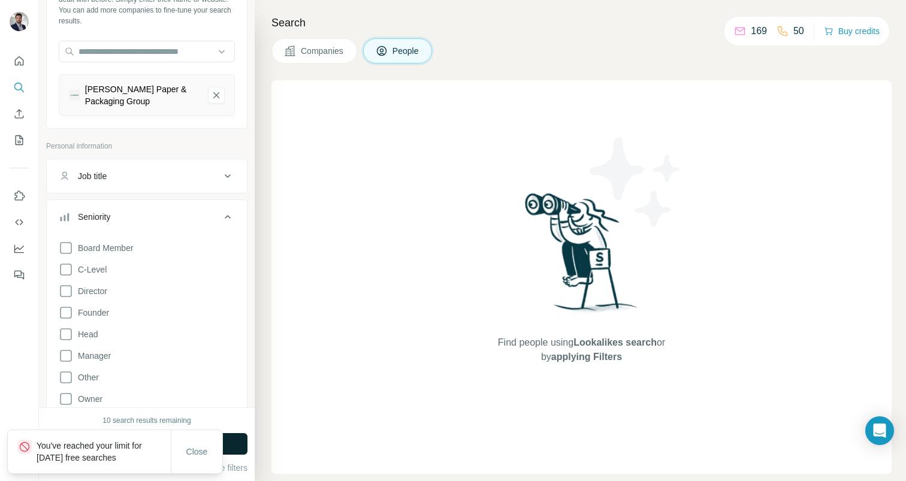
scroll to position [95, 0]
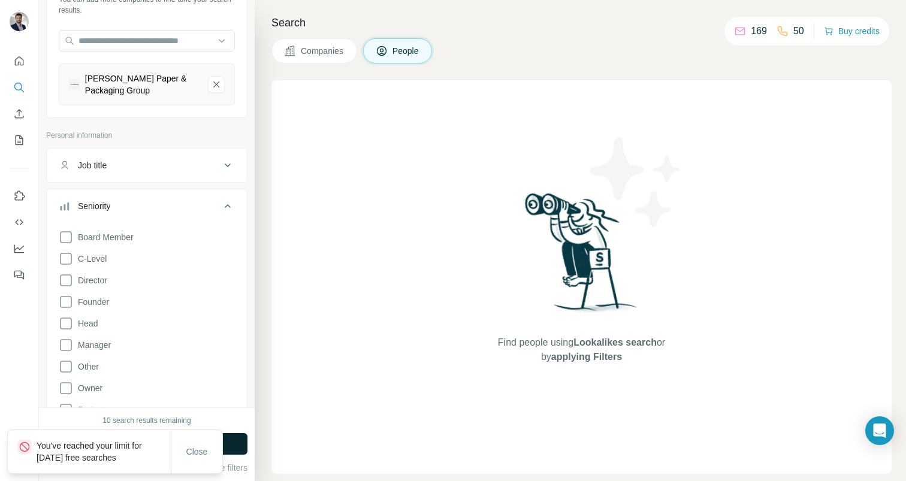
click at [179, 167] on div "Job title" at bounding box center [140, 165] width 162 height 12
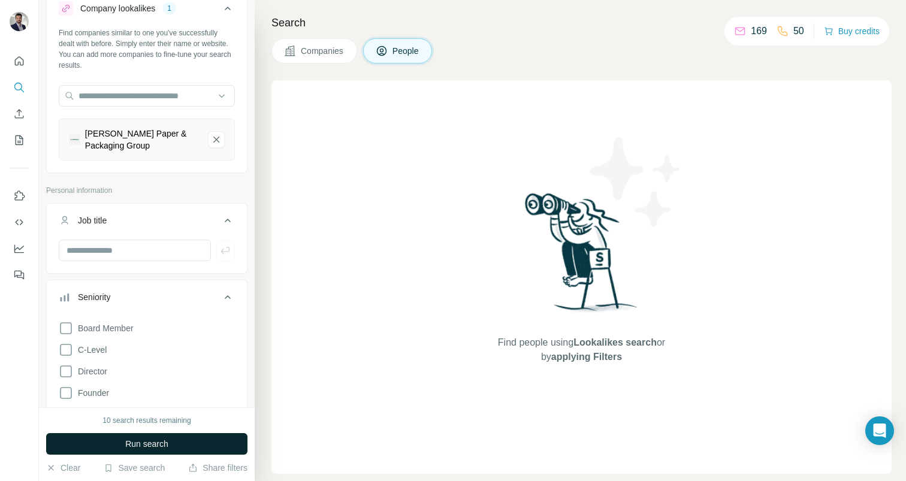
scroll to position [0, 0]
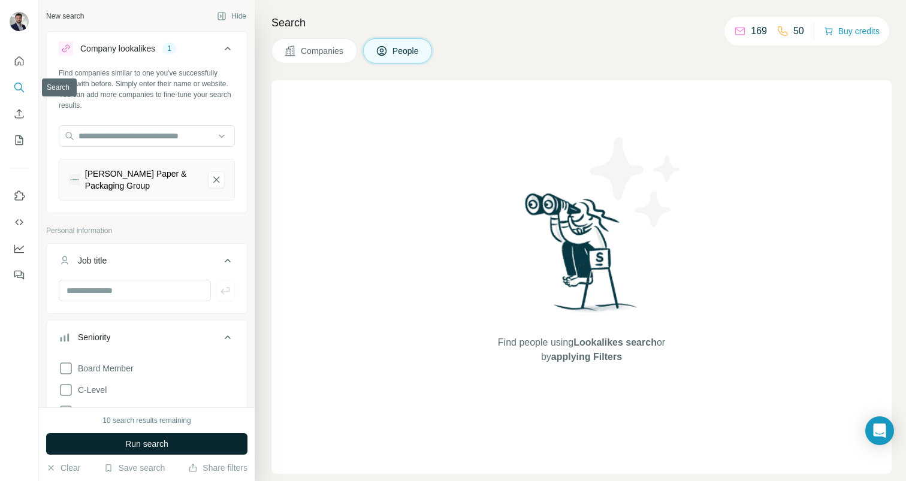
click at [21, 73] on nav at bounding box center [19, 100] width 19 height 101
click at [21, 63] on icon "Quick start" at bounding box center [19, 61] width 12 height 12
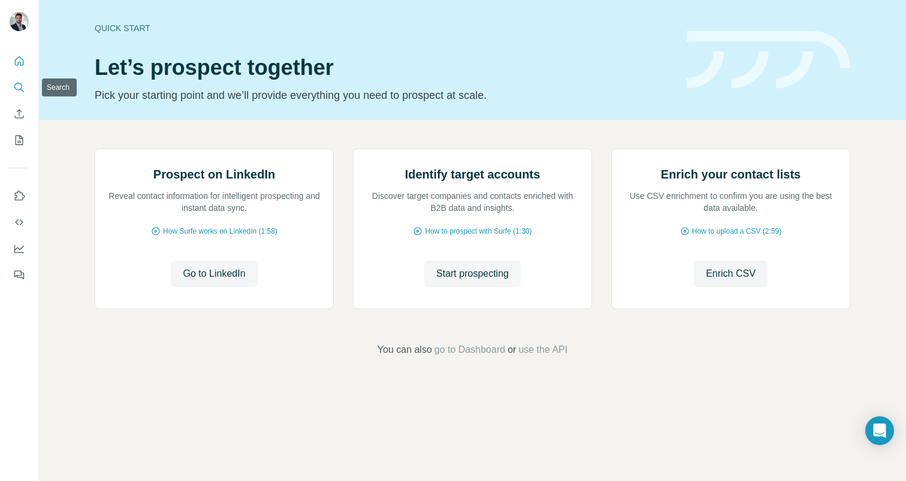
click at [22, 93] on button "Search" at bounding box center [19, 88] width 19 height 22
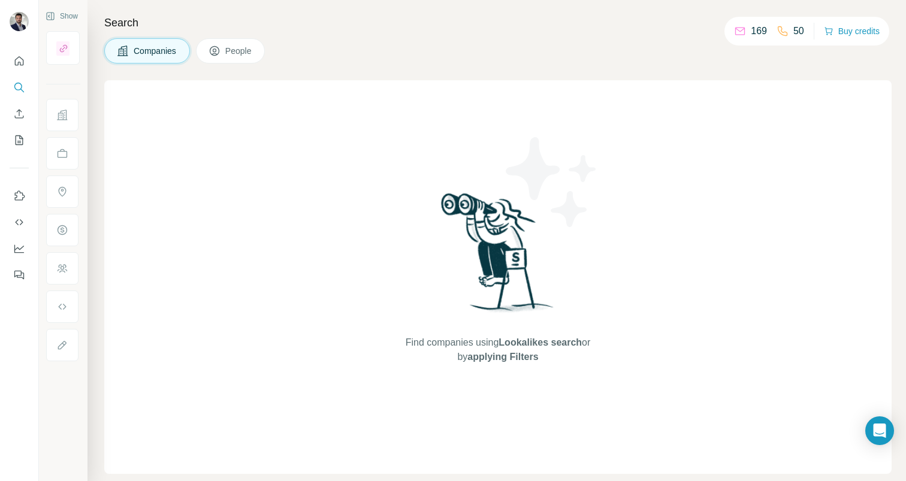
click at [237, 61] on button "People" at bounding box center [230, 50] width 69 height 25
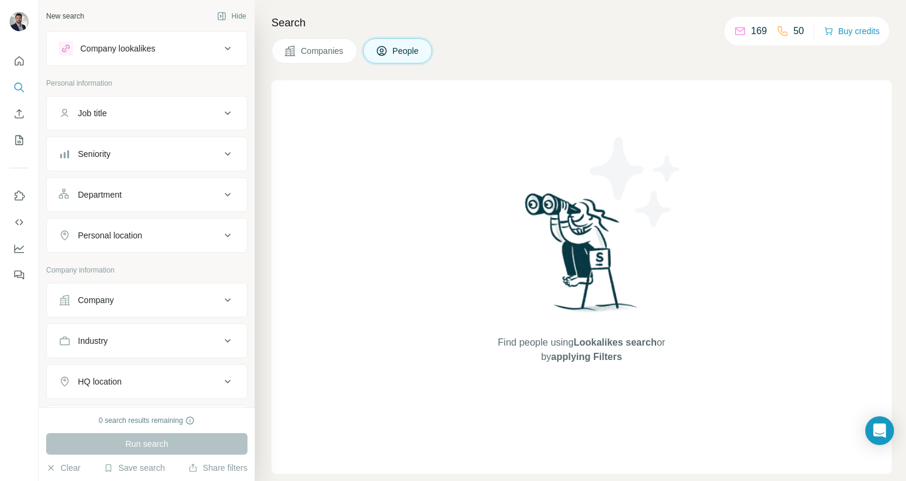
click at [176, 64] on div "Company lookalikes" at bounding box center [146, 48] width 201 height 35
click at [180, 53] on div "Company lookalikes" at bounding box center [140, 48] width 162 height 14
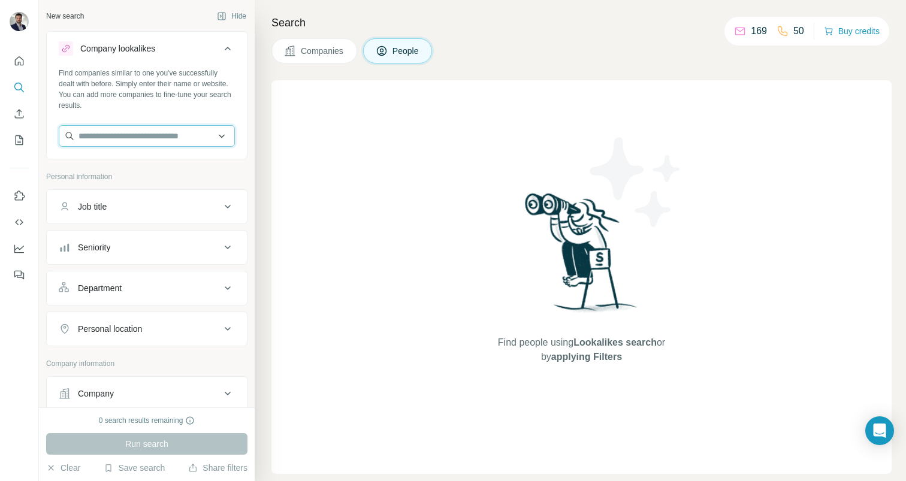
click at [132, 129] on input "text" at bounding box center [147, 136] width 176 height 22
type input "*"
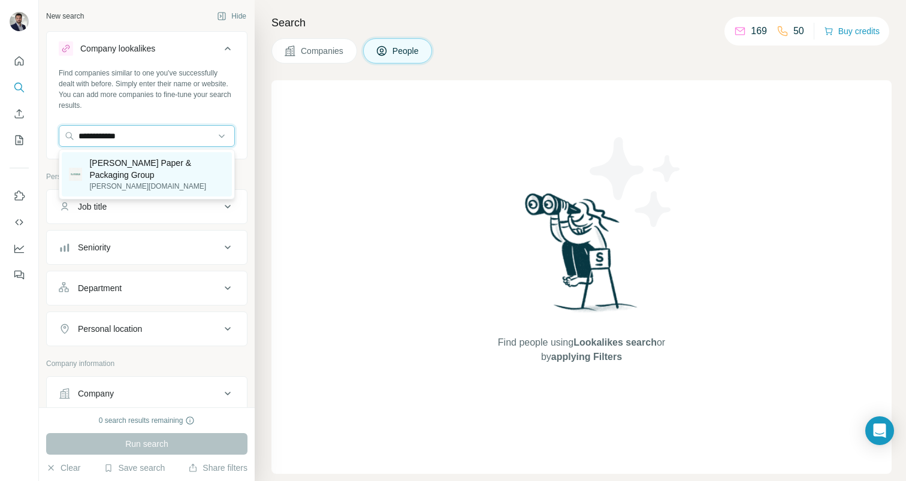
type input "**********"
click at [121, 168] on p "[PERSON_NAME] Paper & Packaging Group" at bounding box center [156, 169] width 135 height 24
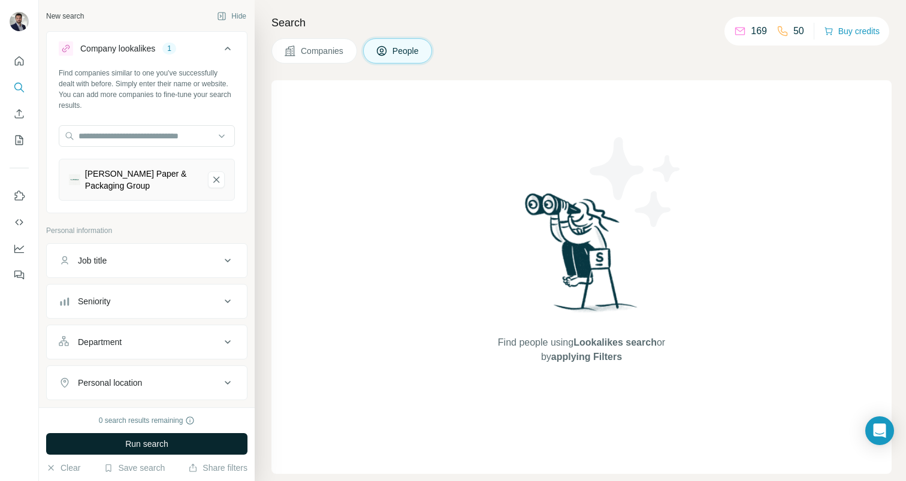
click at [152, 442] on span "Run search" at bounding box center [146, 444] width 43 height 12
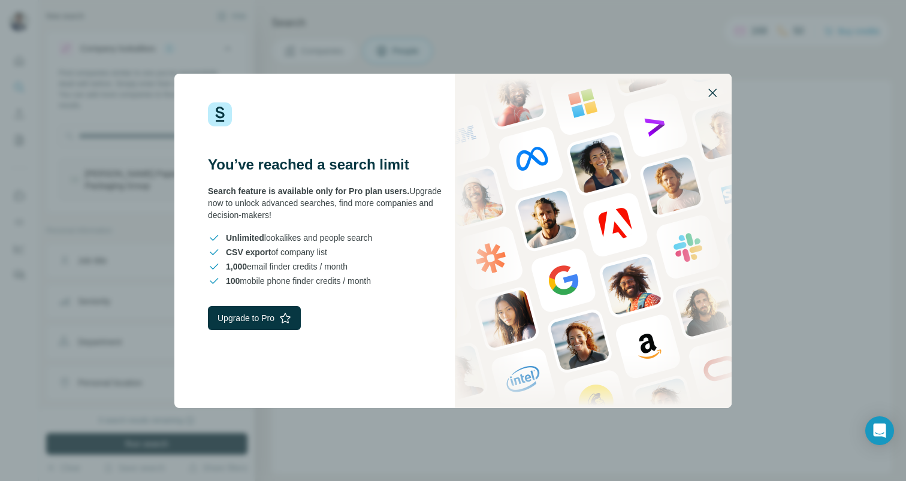
click at [712, 95] on icon "button" at bounding box center [712, 93] width 14 height 14
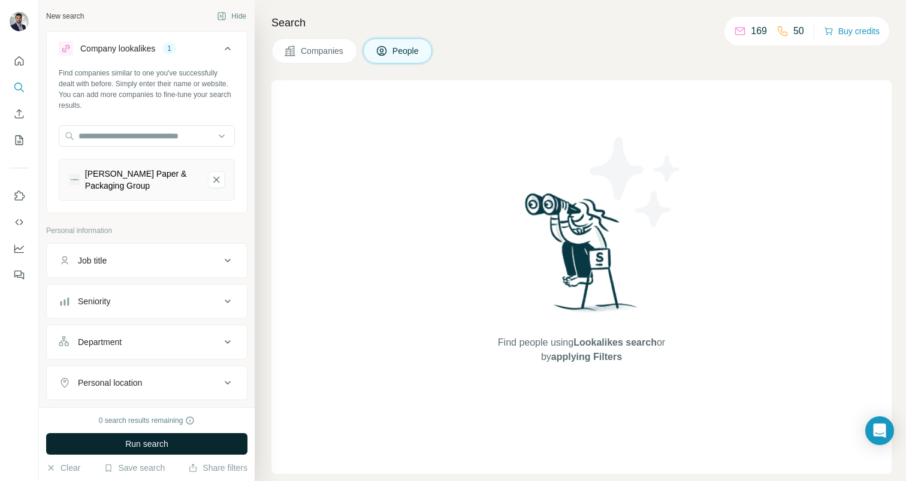
click at [158, 421] on div "0 search results remaining" at bounding box center [147, 420] width 96 height 11
click at [155, 425] on div "0 search results remaining" at bounding box center [147, 420] width 96 height 11
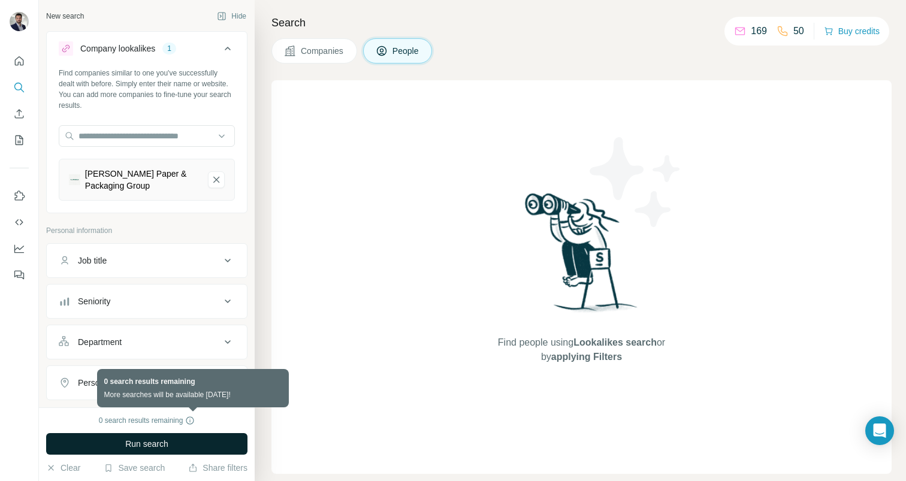
click at [191, 421] on icon at bounding box center [190, 421] width 10 height 10
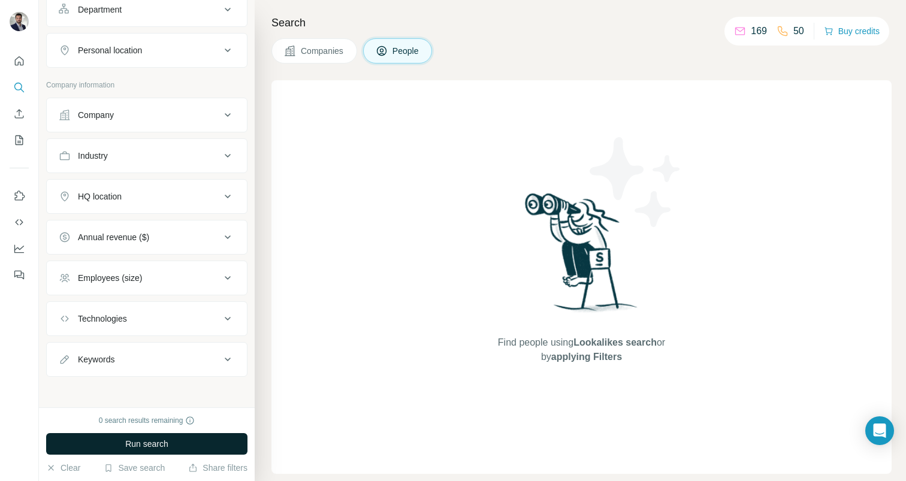
scroll to position [335, 0]
click at [184, 220] on button "Annual revenue ($)" at bounding box center [147, 234] width 200 height 29
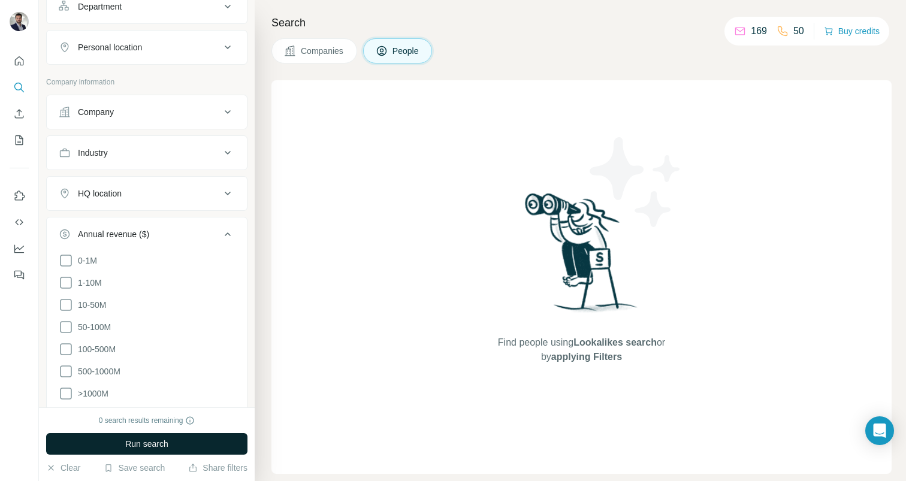
click at [182, 229] on div "Annual revenue ($)" at bounding box center [140, 234] width 162 height 12
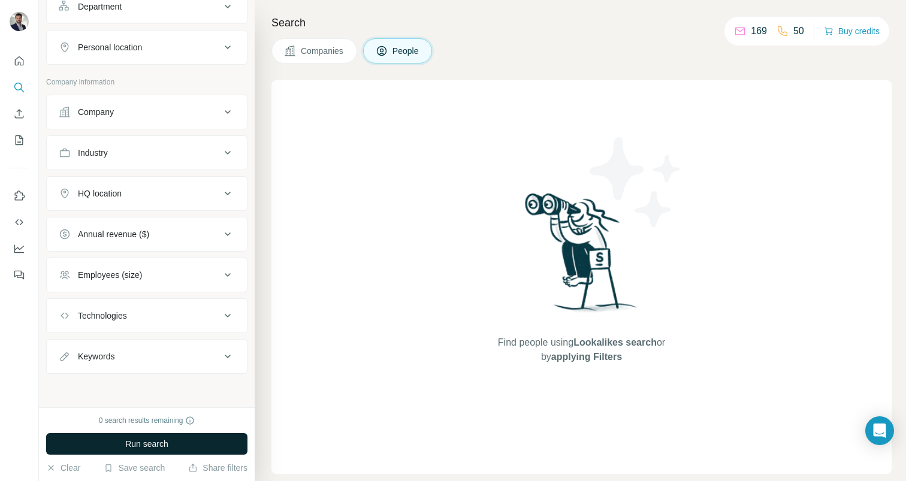
click at [202, 198] on div "HQ location" at bounding box center [140, 194] width 162 height 12
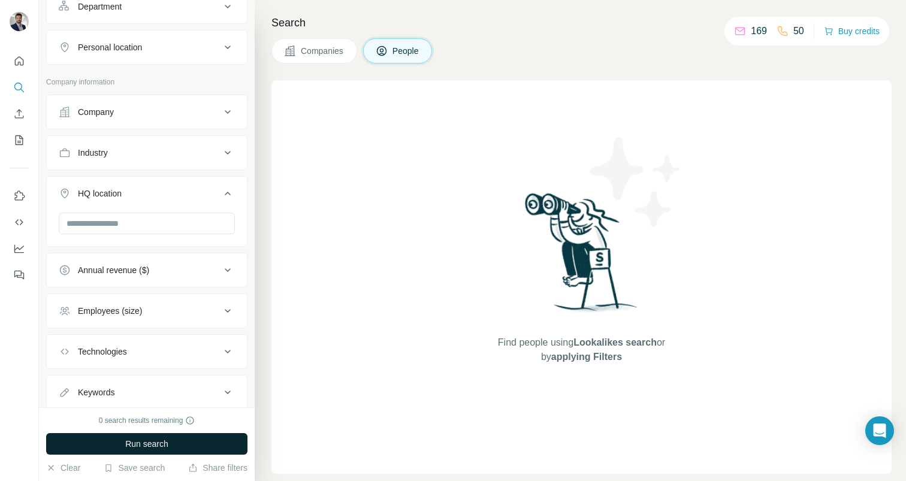
click at [202, 198] on div "HQ location" at bounding box center [140, 194] width 162 height 12
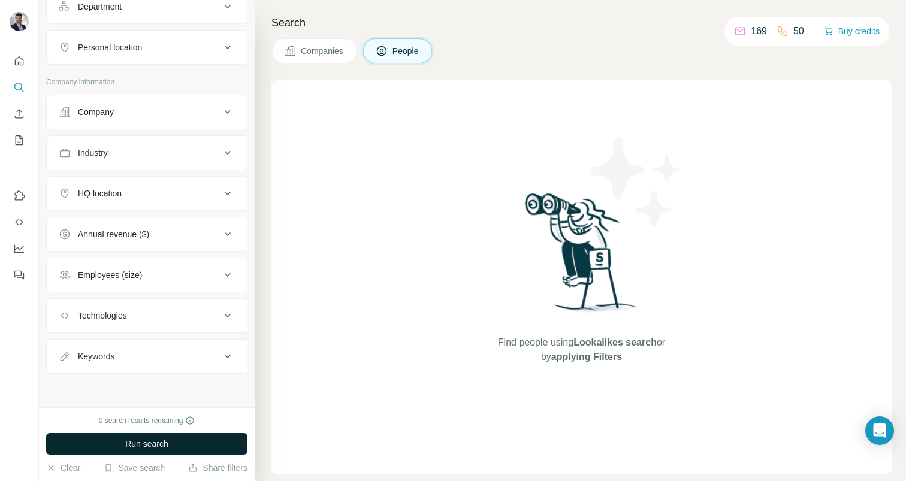
click at [210, 160] on button "Industry" at bounding box center [147, 152] width 200 height 29
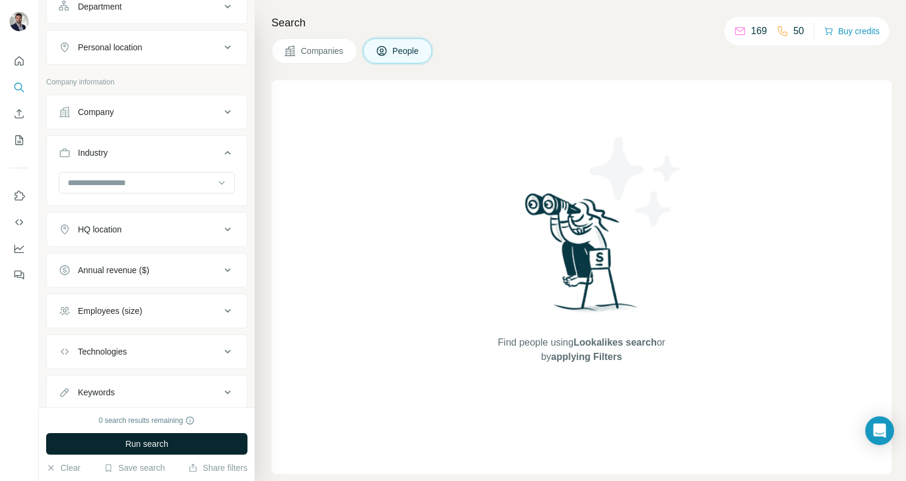
click at [210, 160] on button "Industry" at bounding box center [147, 155] width 200 height 34
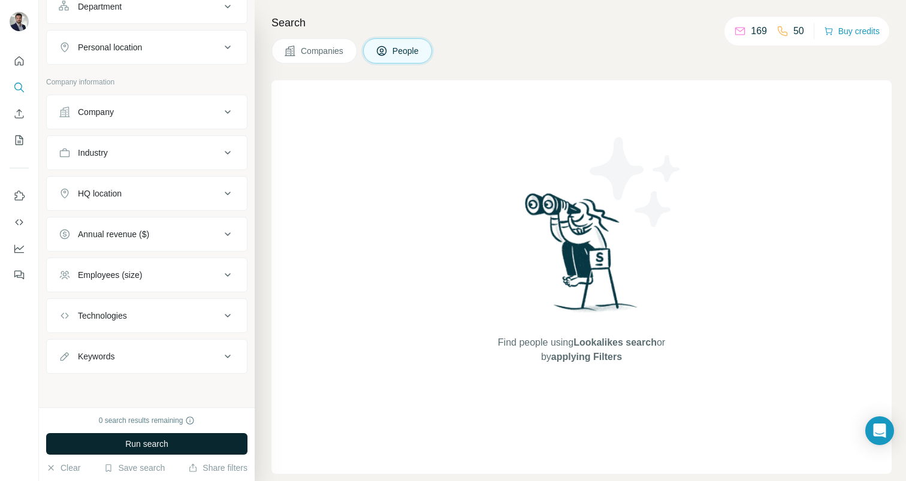
click at [214, 119] on button "Company" at bounding box center [147, 112] width 200 height 29
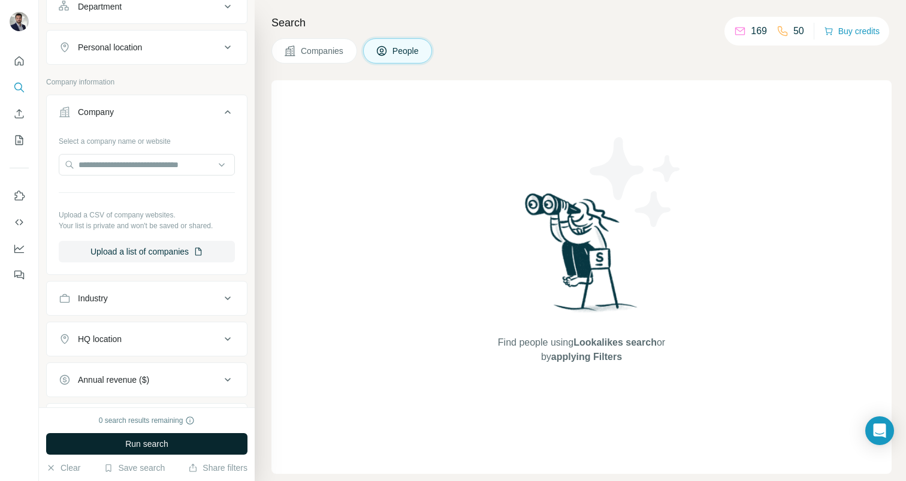
click at [214, 119] on button "Company" at bounding box center [147, 115] width 200 height 34
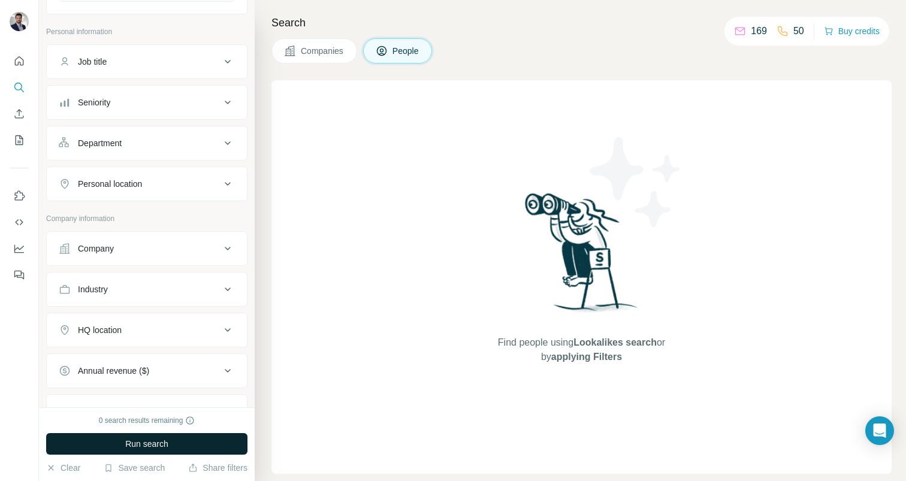
scroll to position [0, 0]
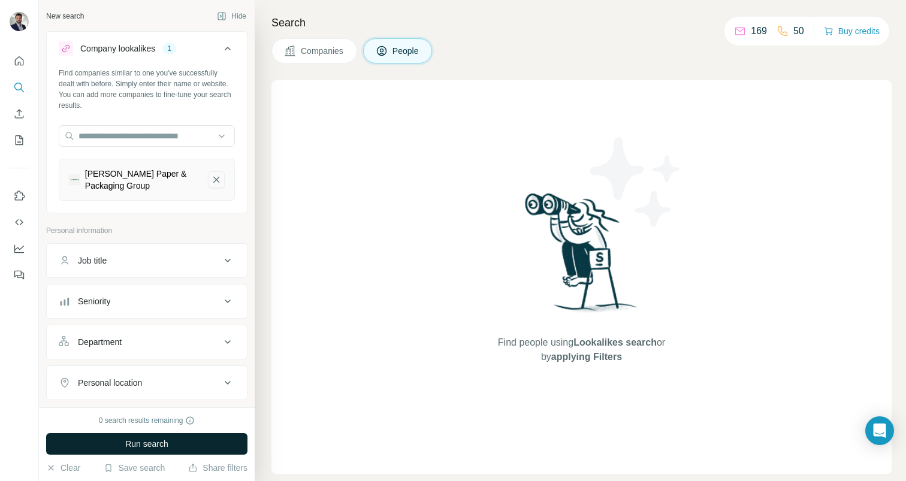
click at [216, 182] on icon "Klingele Paper & Packaging Group-remove-button" at bounding box center [216, 180] width 11 height 12
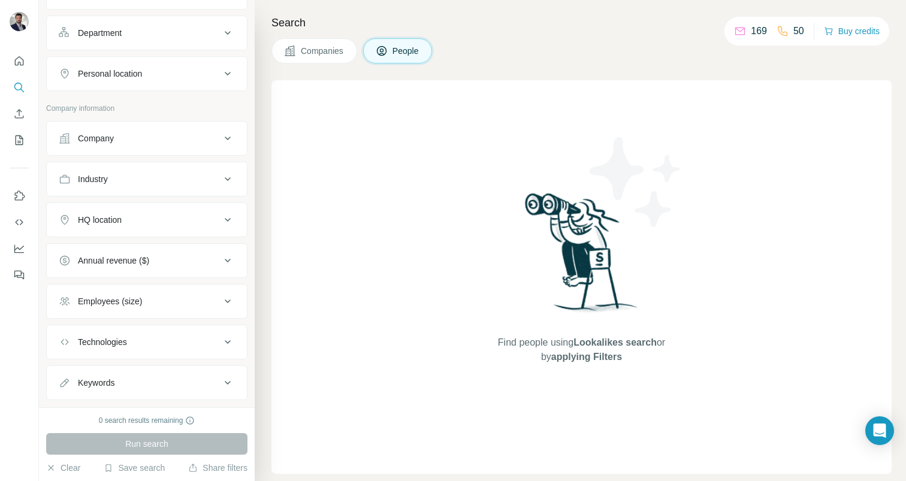
scroll to position [282, 0]
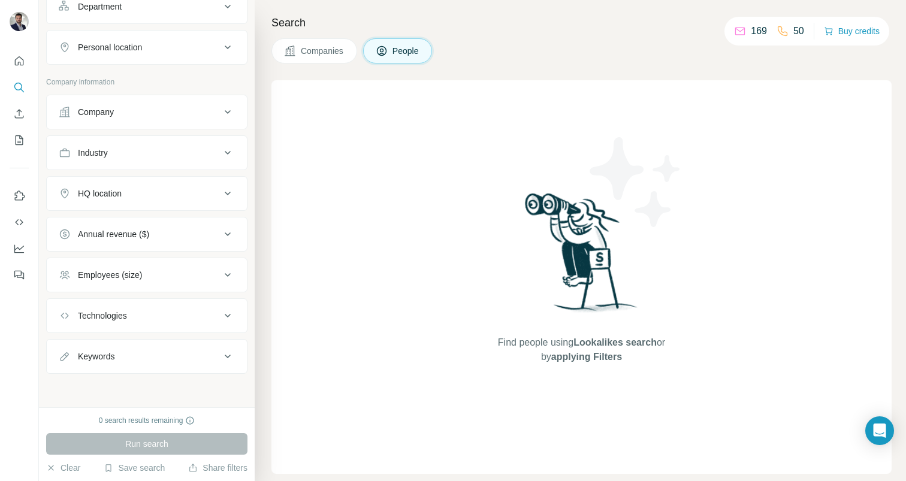
click at [204, 237] on div "Annual revenue ($)" at bounding box center [140, 234] width 162 height 12
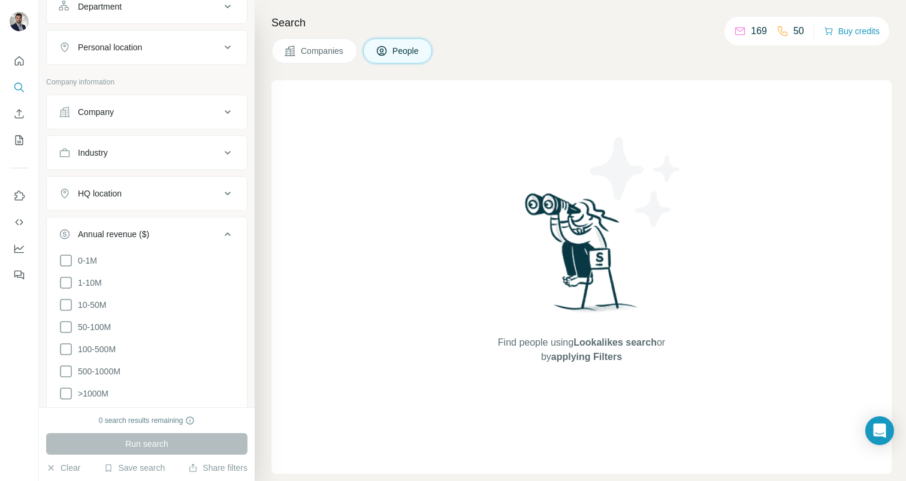
click at [204, 237] on div "Annual revenue ($)" at bounding box center [140, 234] width 162 height 12
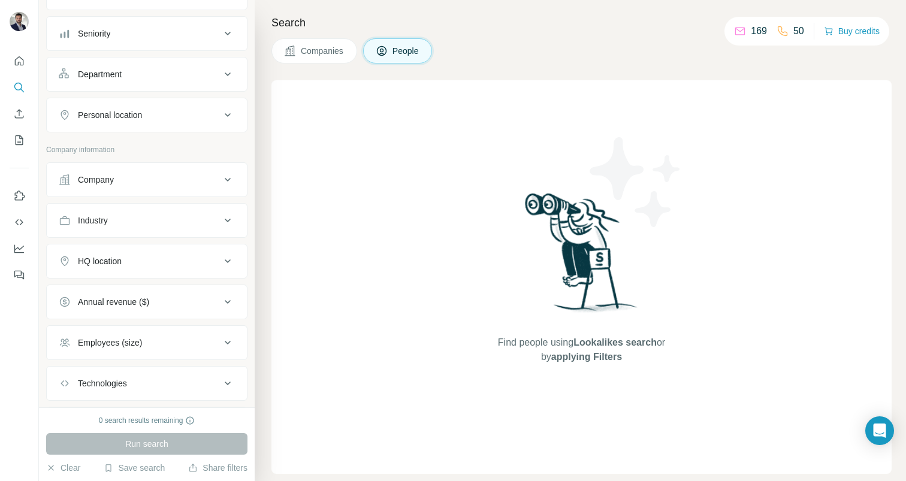
scroll to position [208, 0]
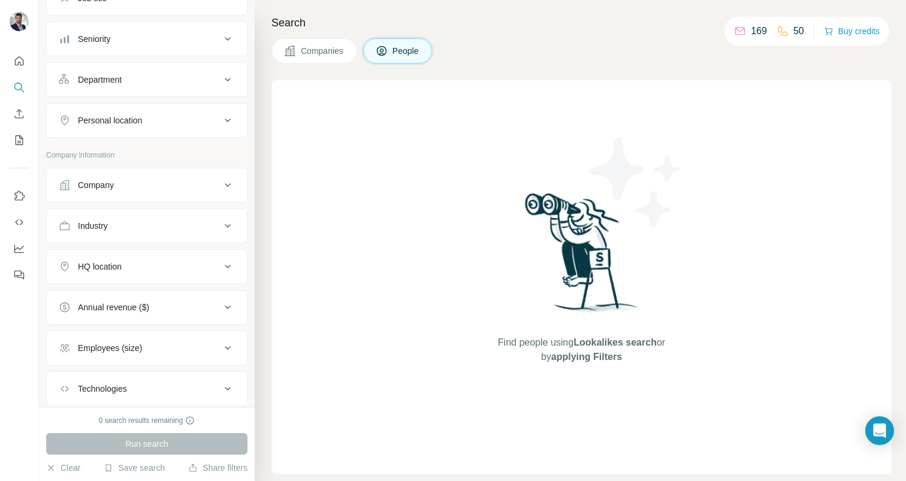
click at [210, 225] on div "Industry" at bounding box center [140, 226] width 162 height 12
click at [170, 255] on input at bounding box center [140, 255] width 148 height 13
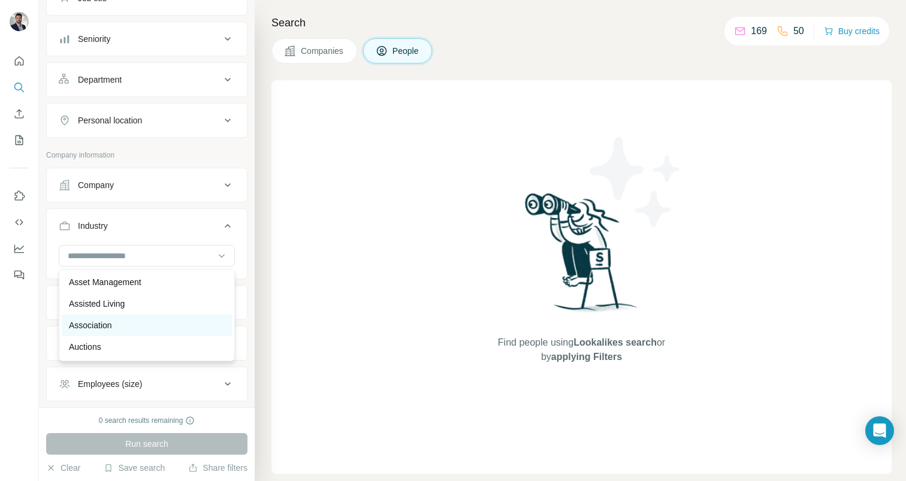
scroll to position [670, 0]
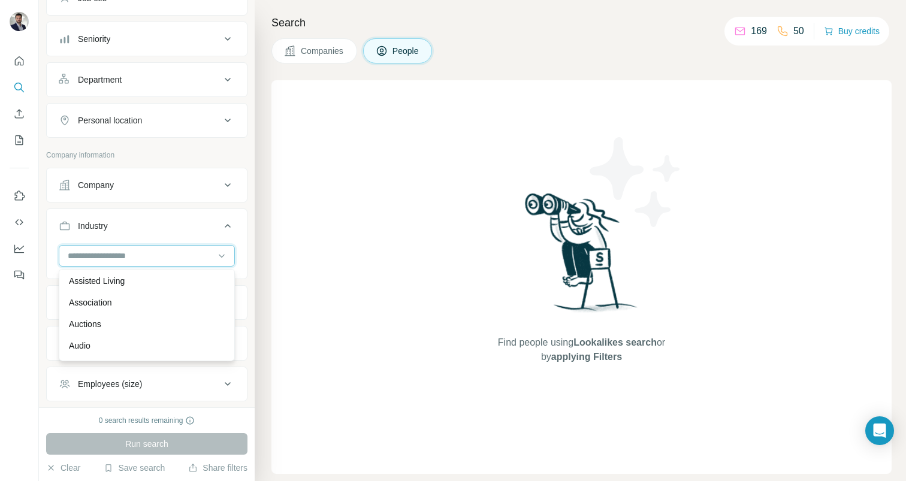
click at [150, 254] on input at bounding box center [140, 255] width 148 height 13
click at [210, 251] on input at bounding box center [140, 255] width 148 height 13
